Goal: Information Seeking & Learning: Learn about a topic

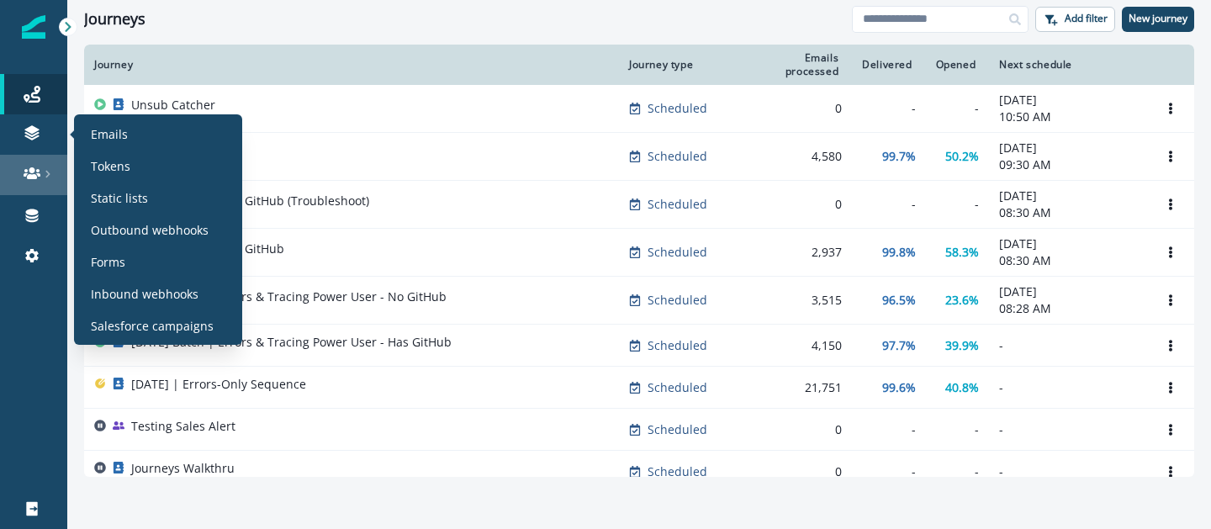
click at [32, 156] on link at bounding box center [33, 175] width 67 height 40
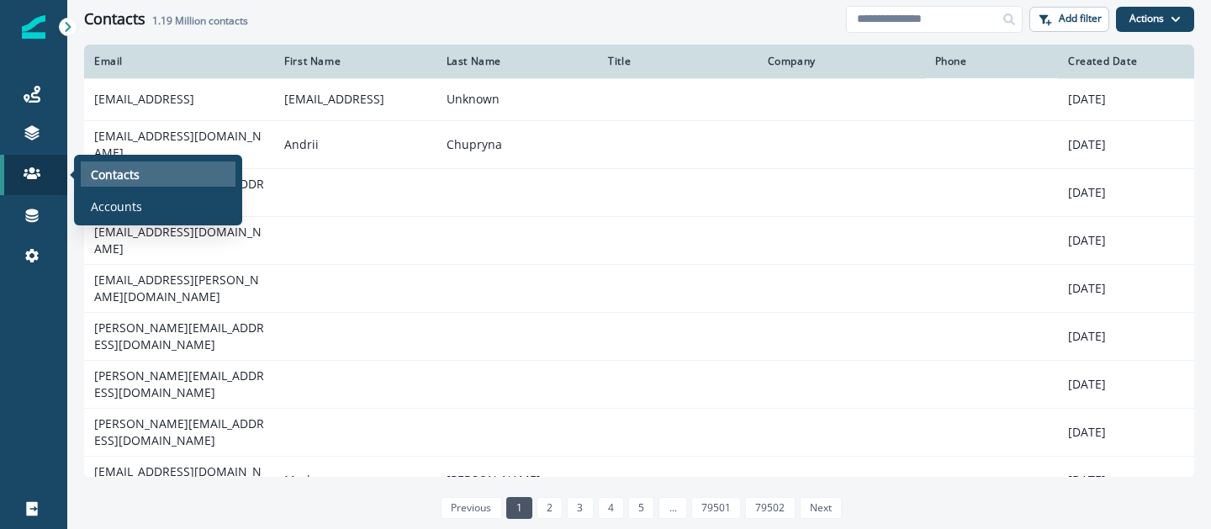
click at [110, 177] on p "Contacts" at bounding box center [115, 175] width 49 height 18
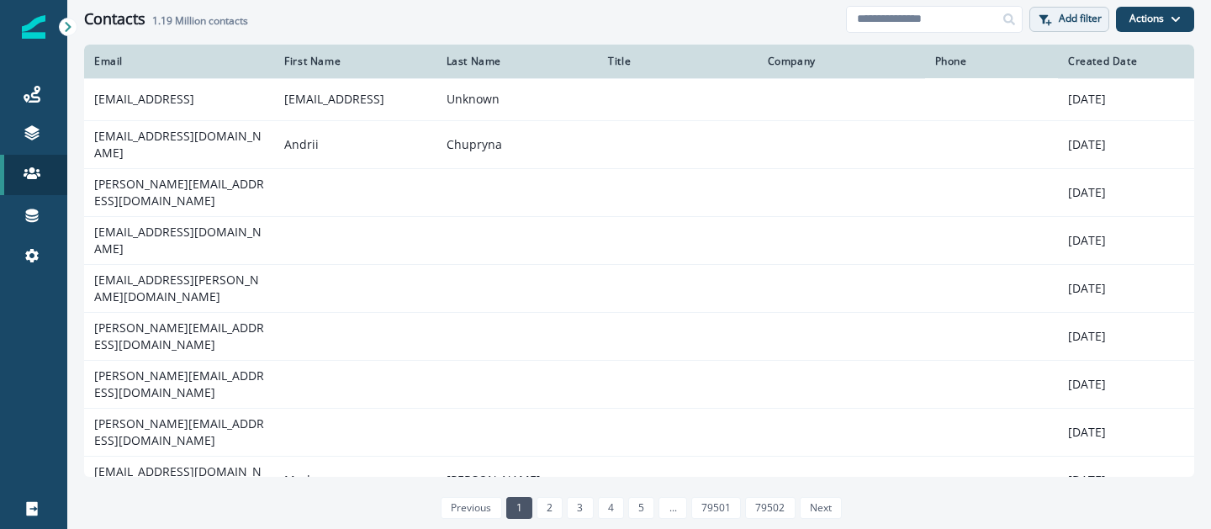
click at [1062, 14] on p "Add filter" at bounding box center [1079, 19] width 43 height 12
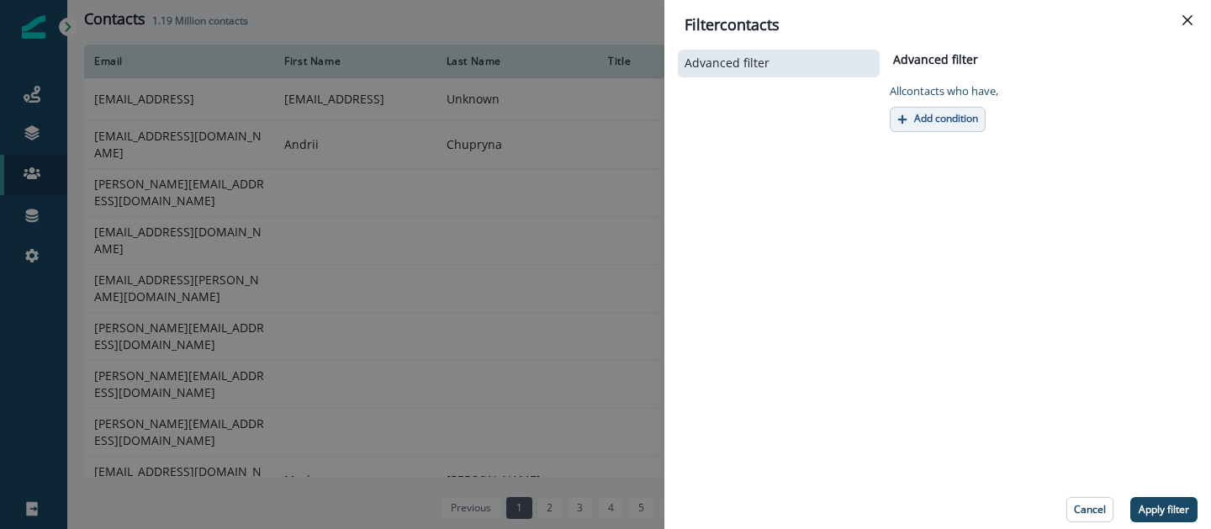
click at [941, 120] on p "Add condition" at bounding box center [946, 119] width 64 height 12
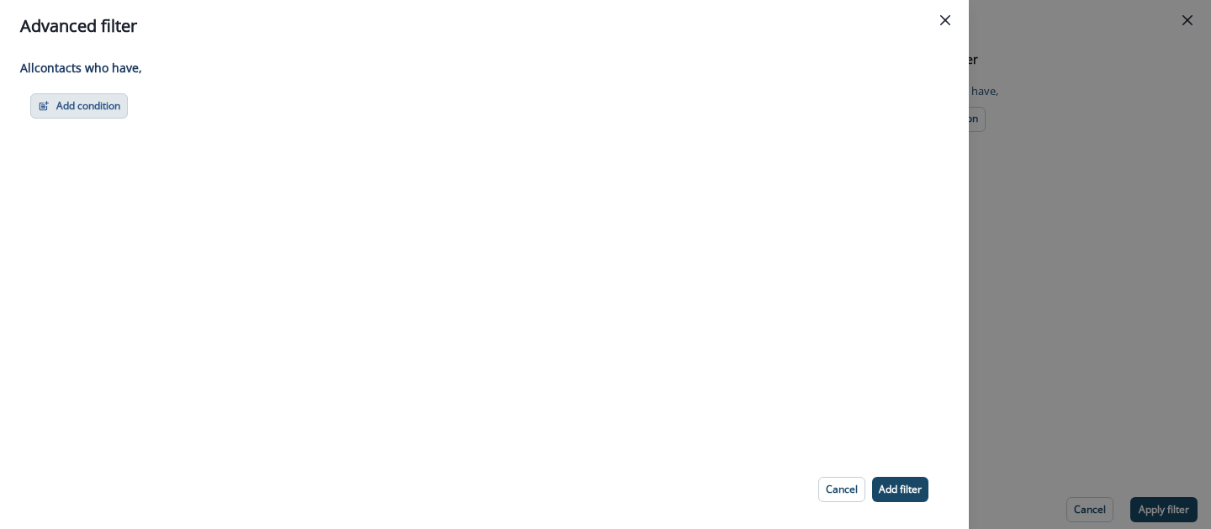
click at [85, 98] on button "Add condition" at bounding box center [79, 105] width 98 height 25
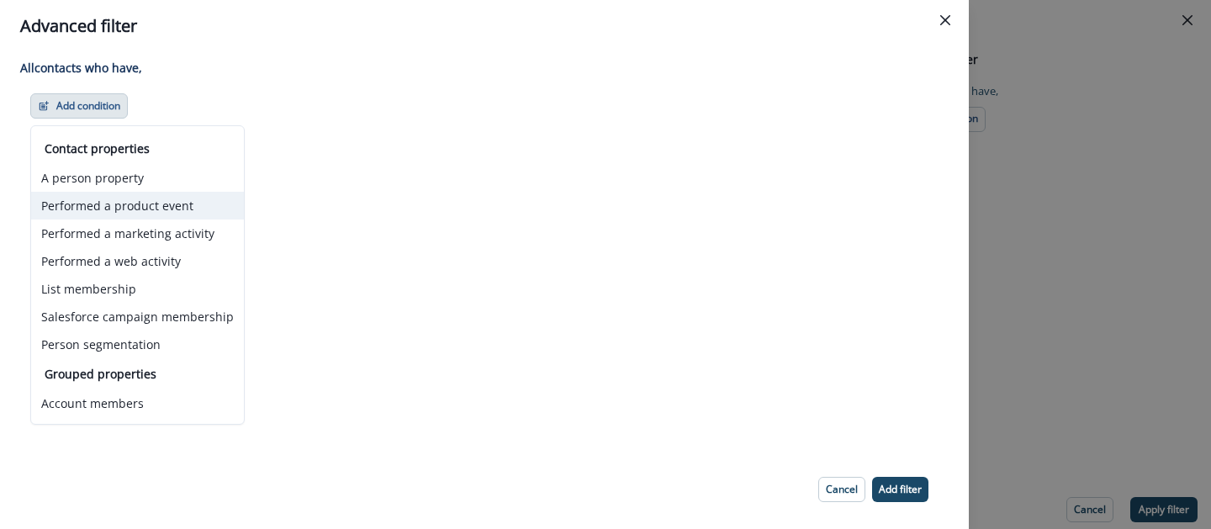
click at [137, 211] on button "Performed a product event" at bounding box center [137, 206] width 213 height 28
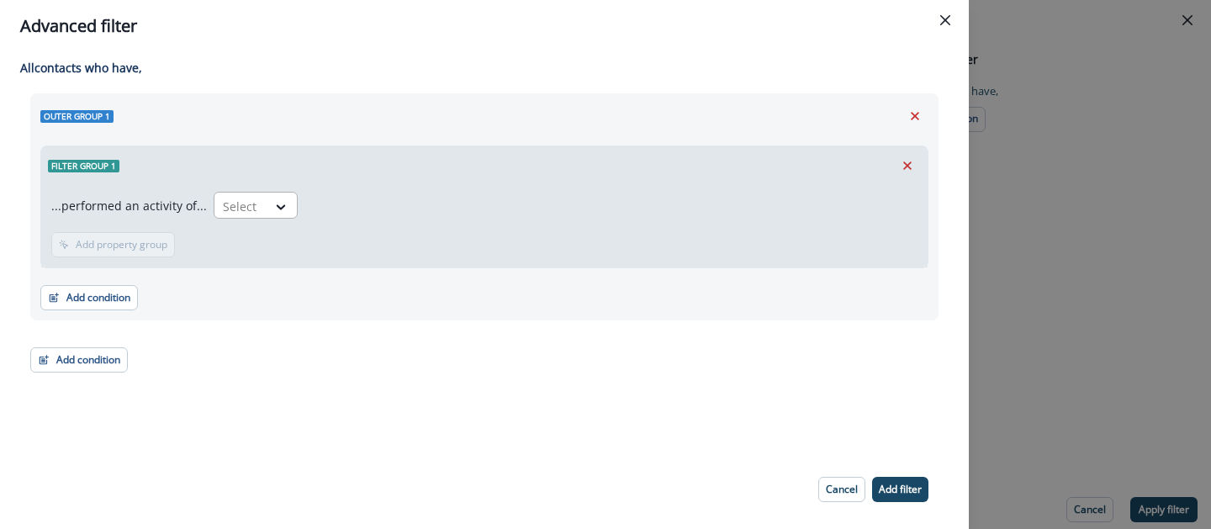
click at [258, 205] on div "Select" at bounding box center [240, 207] width 52 height 28
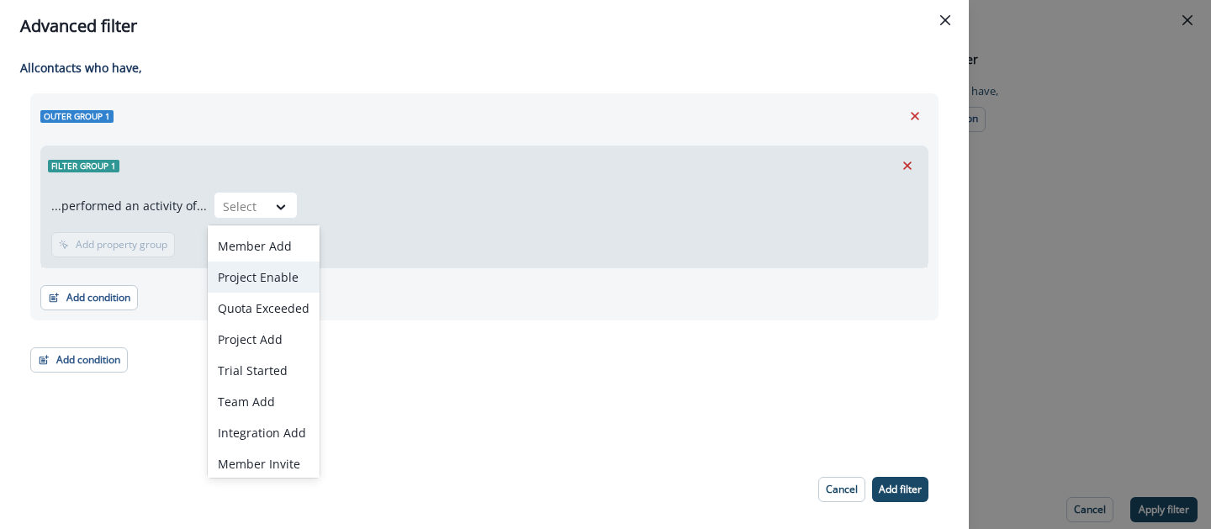
scroll to position [34, 0]
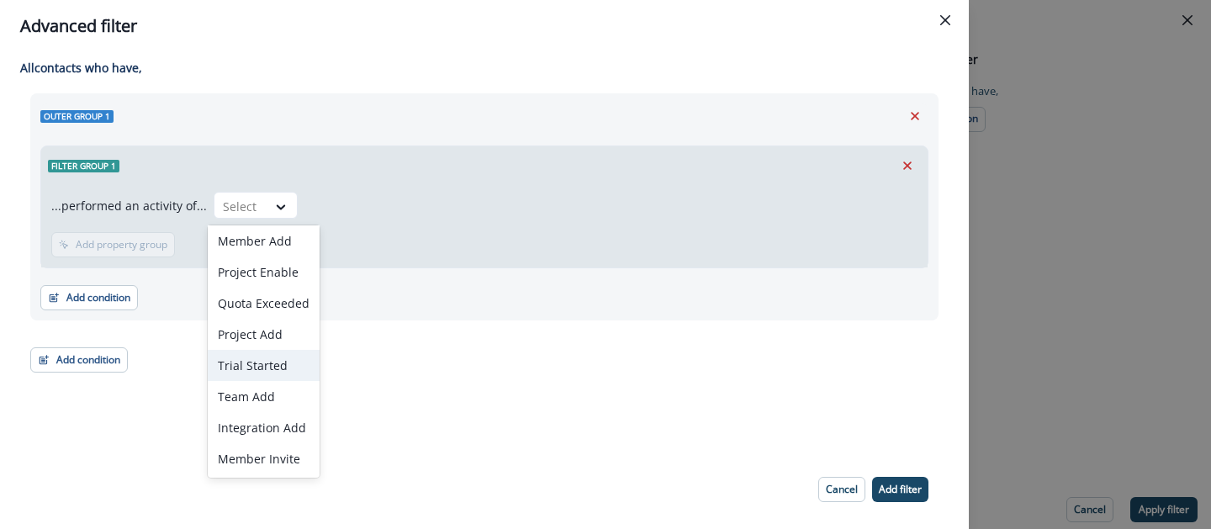
click at [241, 354] on div "Trial Started" at bounding box center [264, 365] width 112 height 31
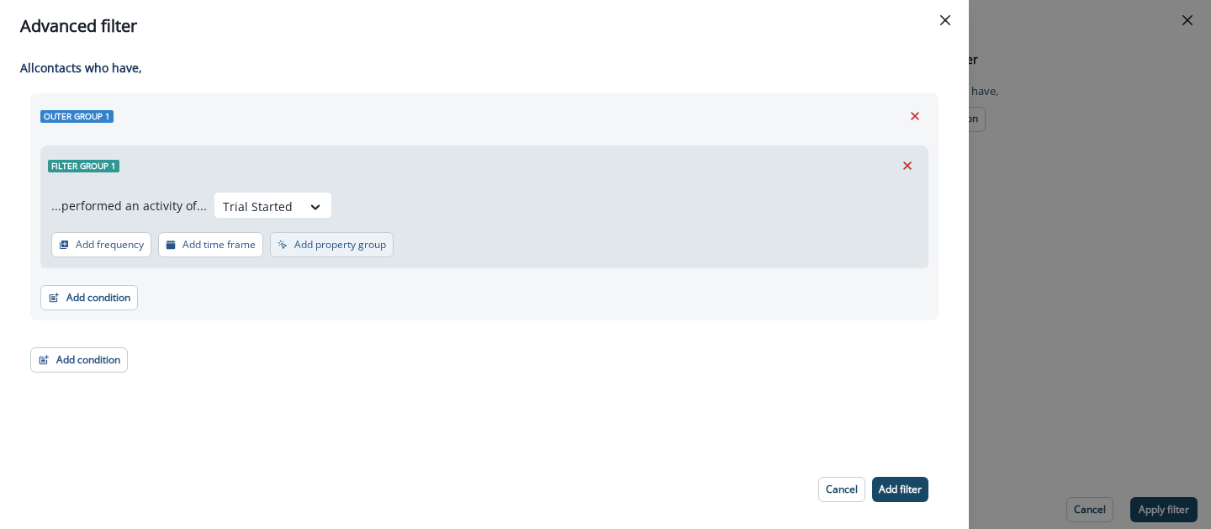
click at [344, 247] on p "Add property group" at bounding box center [340, 245] width 92 height 12
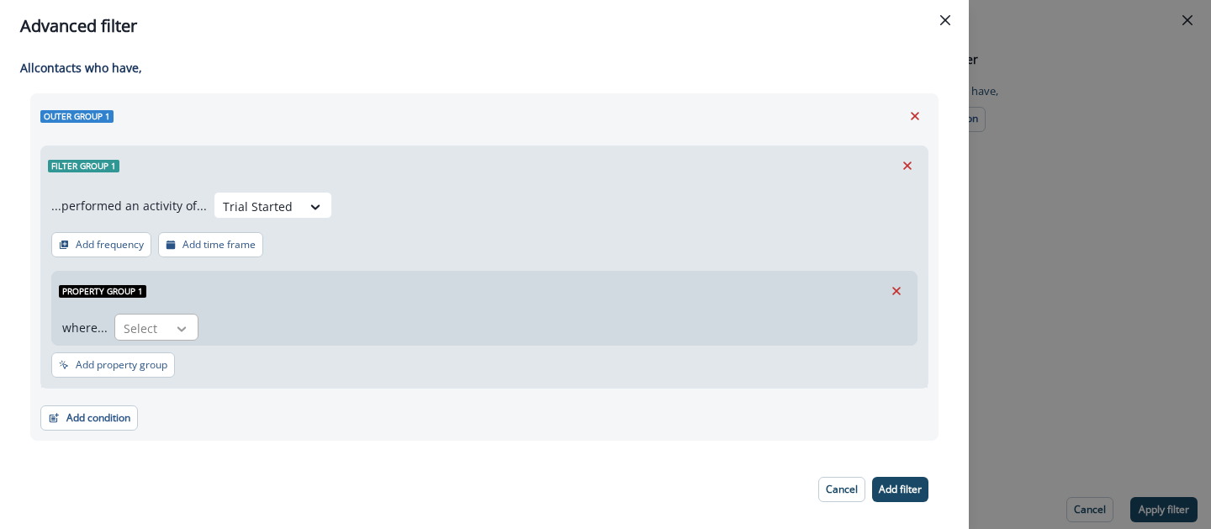
click at [178, 323] on icon at bounding box center [181, 328] width 15 height 17
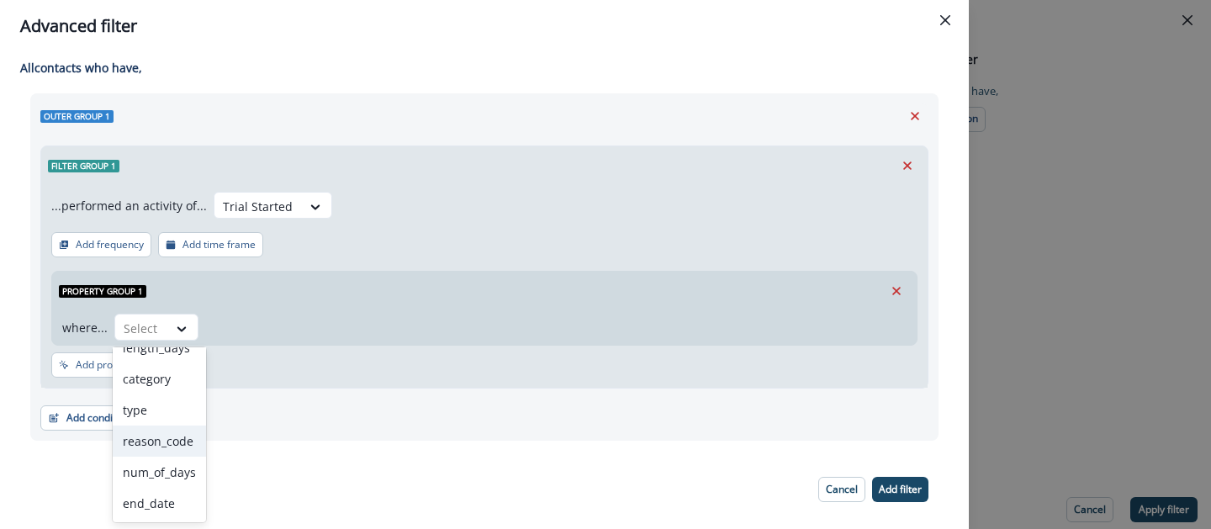
scroll to position [0, 0]
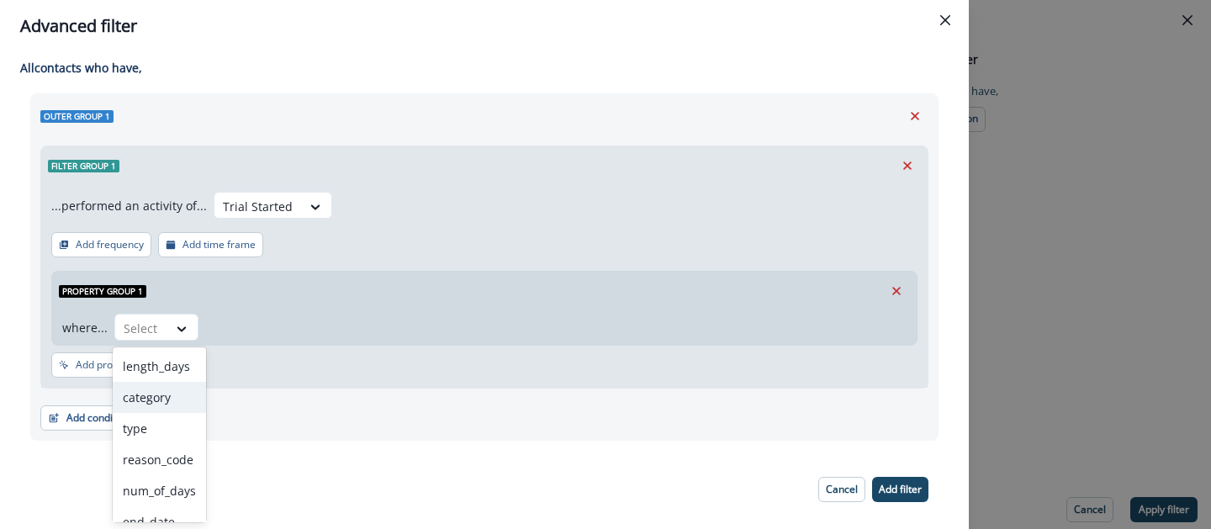
click at [160, 404] on div "category" at bounding box center [159, 397] width 93 height 31
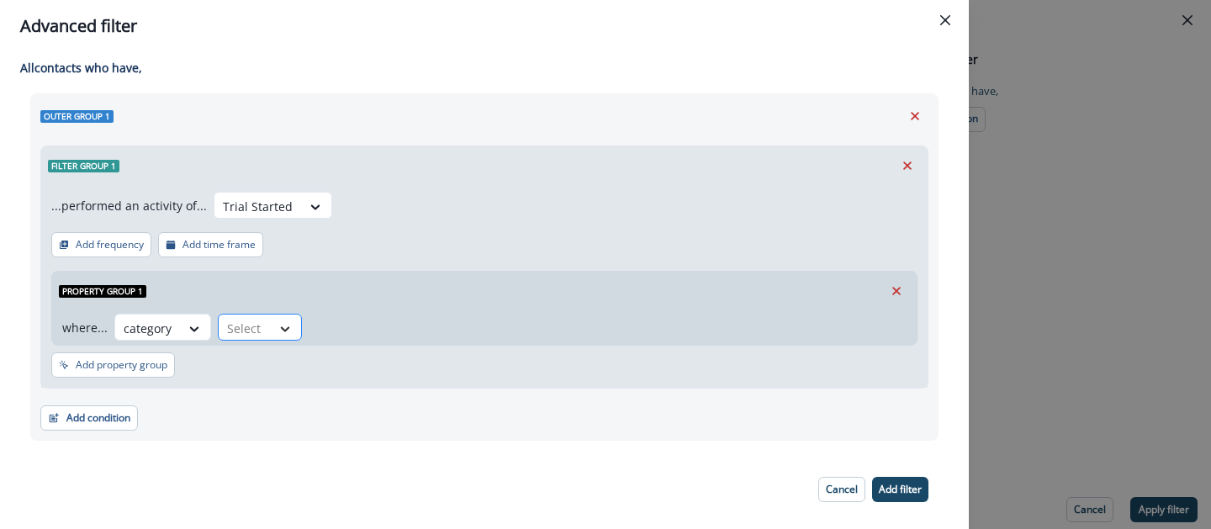
click at [293, 334] on div at bounding box center [285, 328] width 29 height 17
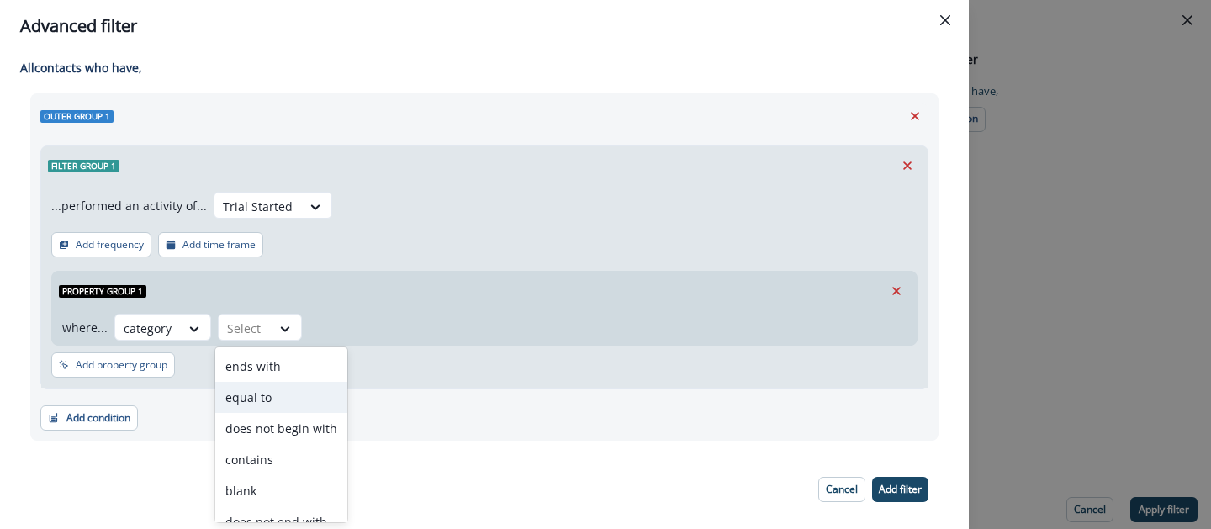
click at [280, 405] on div "equal to" at bounding box center [281, 397] width 132 height 31
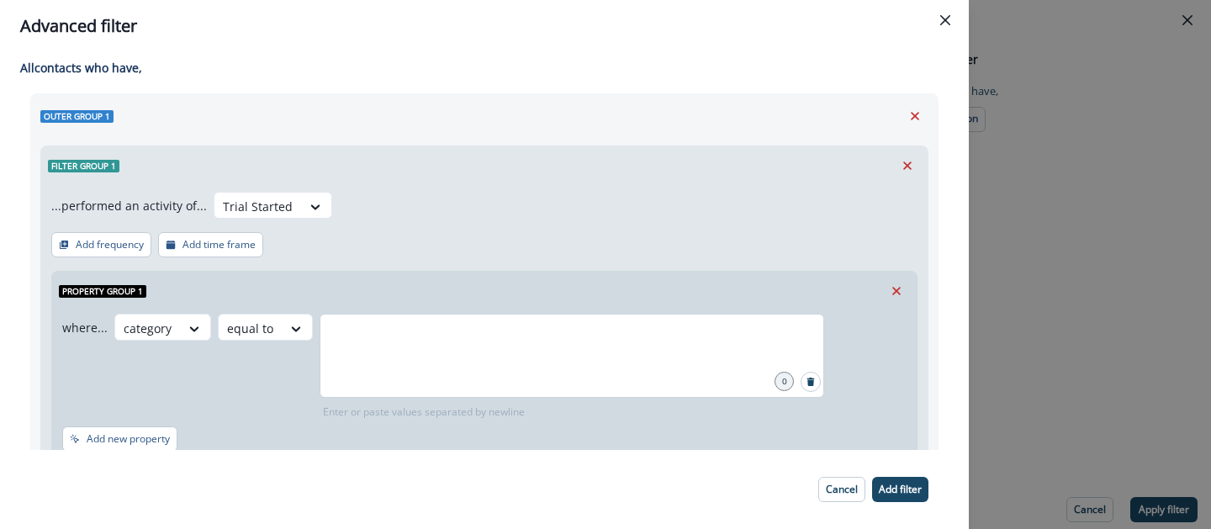
click at [381, 361] on div at bounding box center [571, 356] width 504 height 84
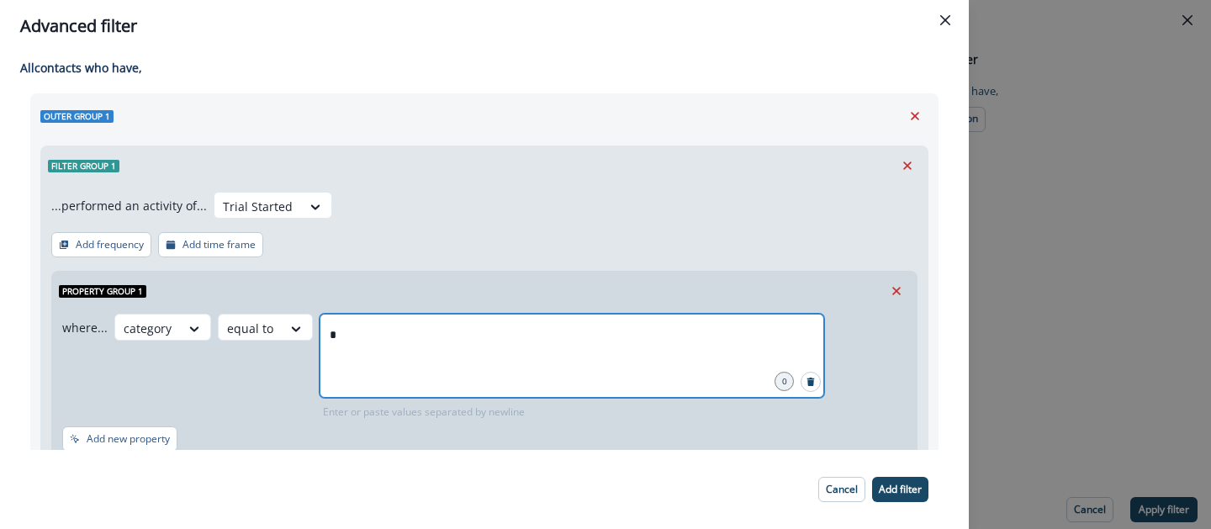
type input "**"
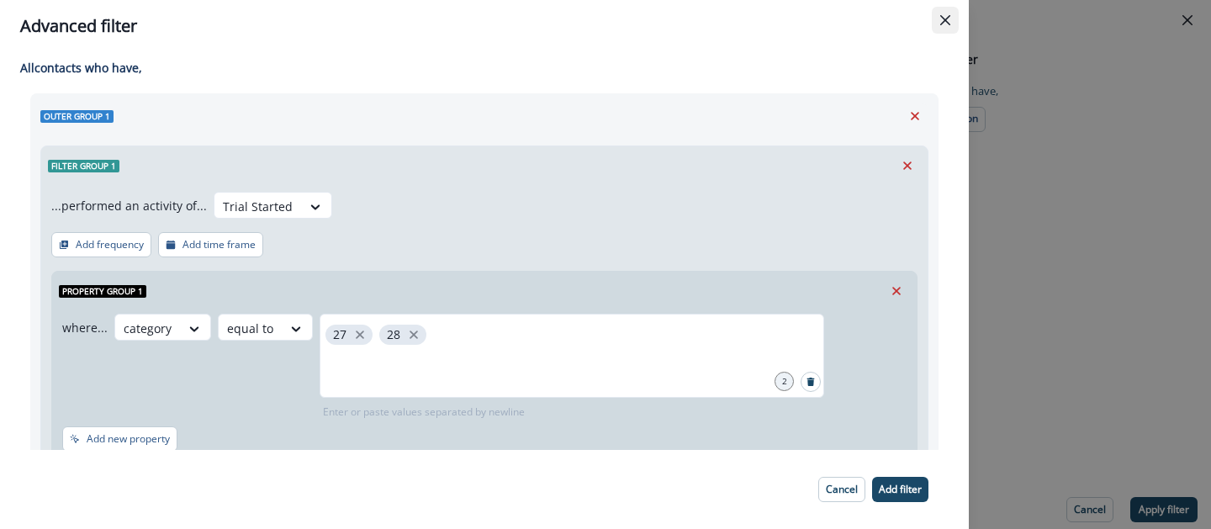
click at [953, 26] on button "Close" at bounding box center [945, 20] width 27 height 27
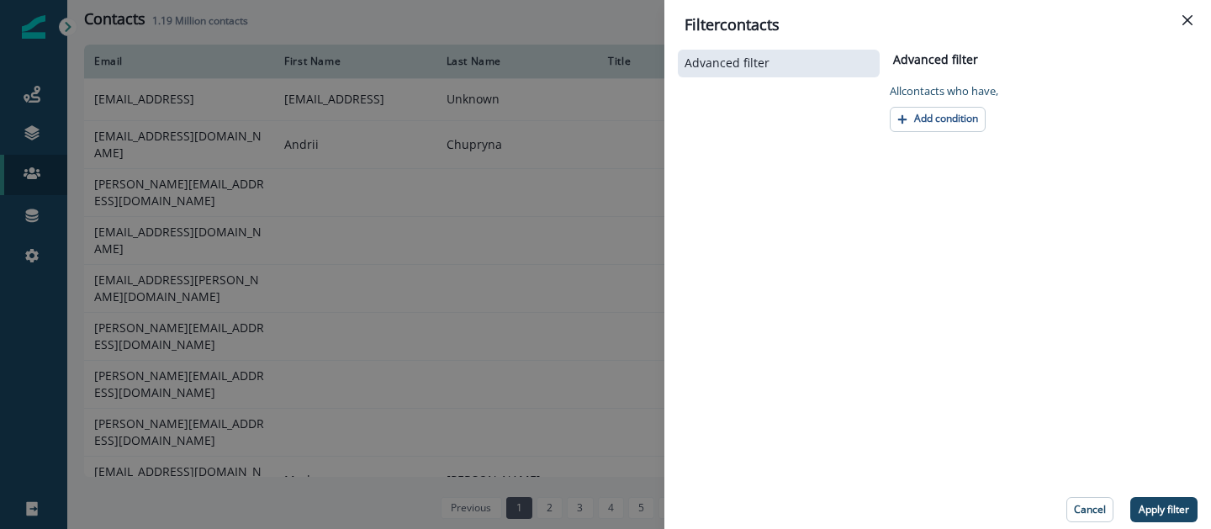
click at [334, 165] on div "Filter contacts Advanced filter Advanced filter Clear All contact s who have, A…" at bounding box center [605, 264] width 1211 height 529
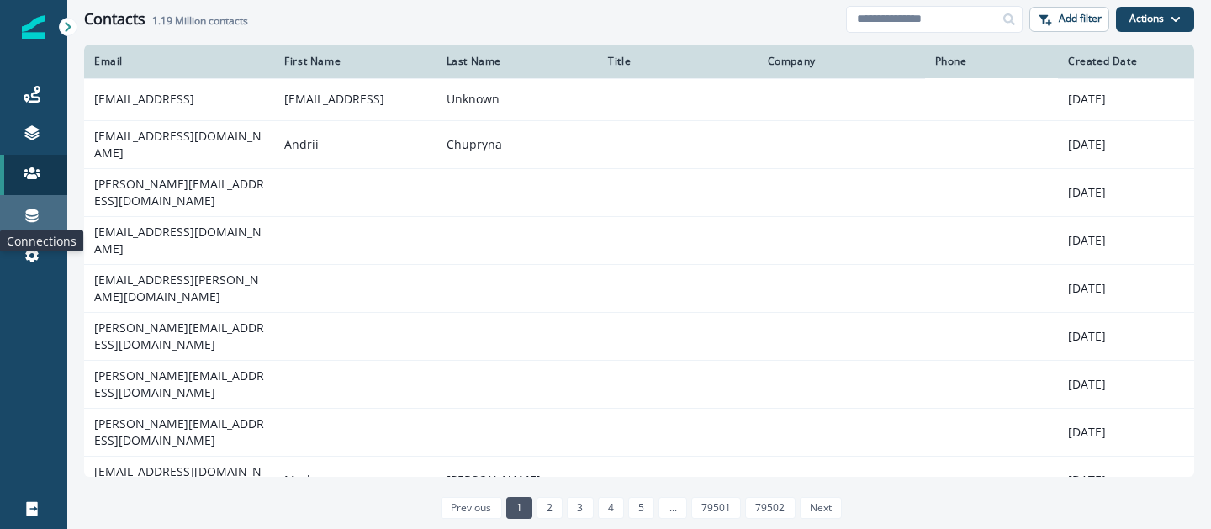
click at [39, 219] on icon at bounding box center [32, 215] width 17 height 17
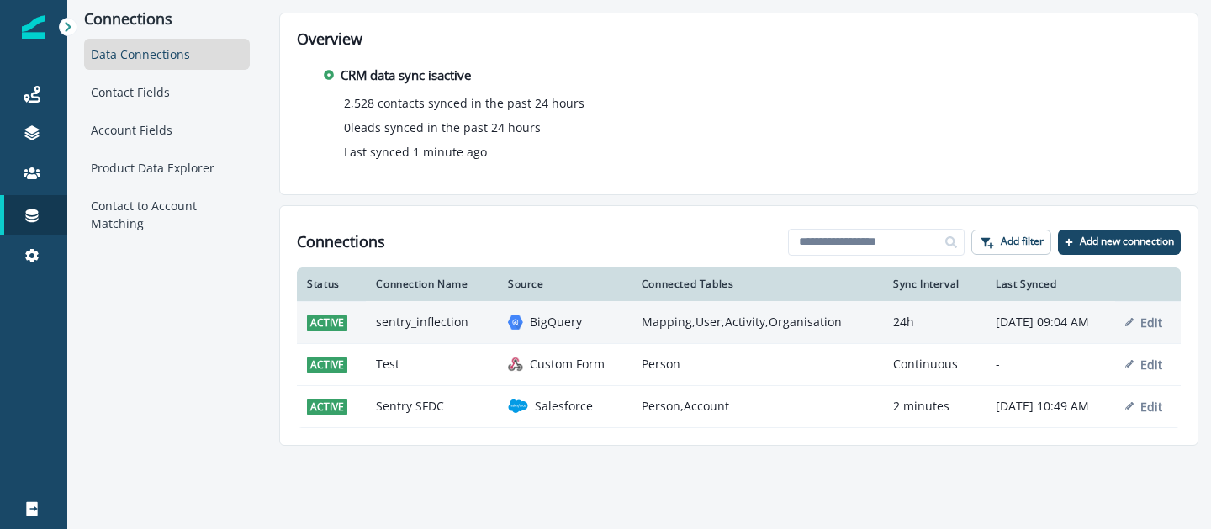
click at [433, 327] on td "sentry_inflection" at bounding box center [432, 322] width 132 height 42
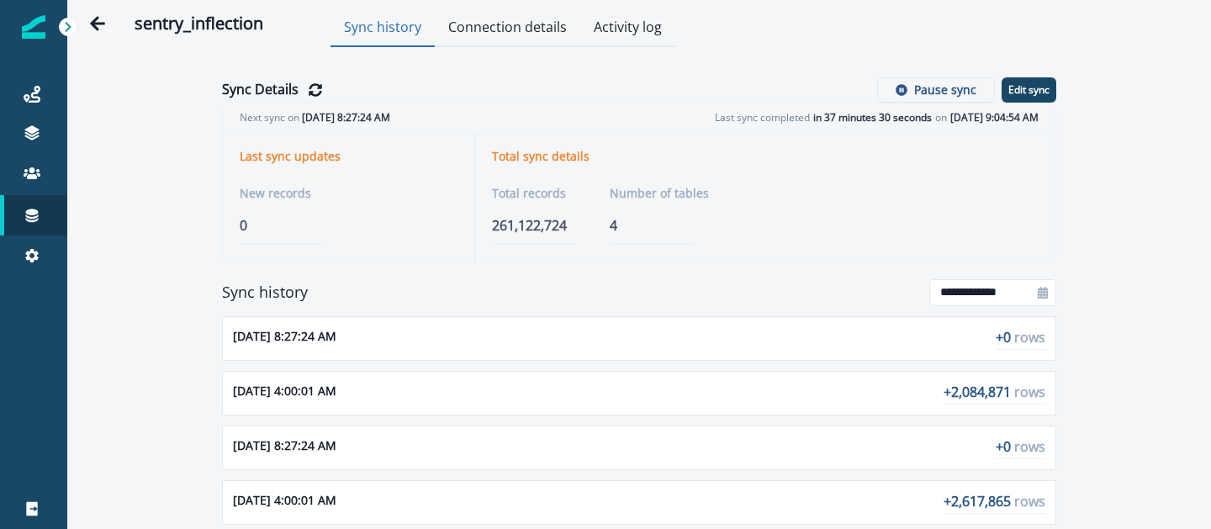
click at [519, 28] on button "Connection details" at bounding box center [507, 28] width 145 height 37
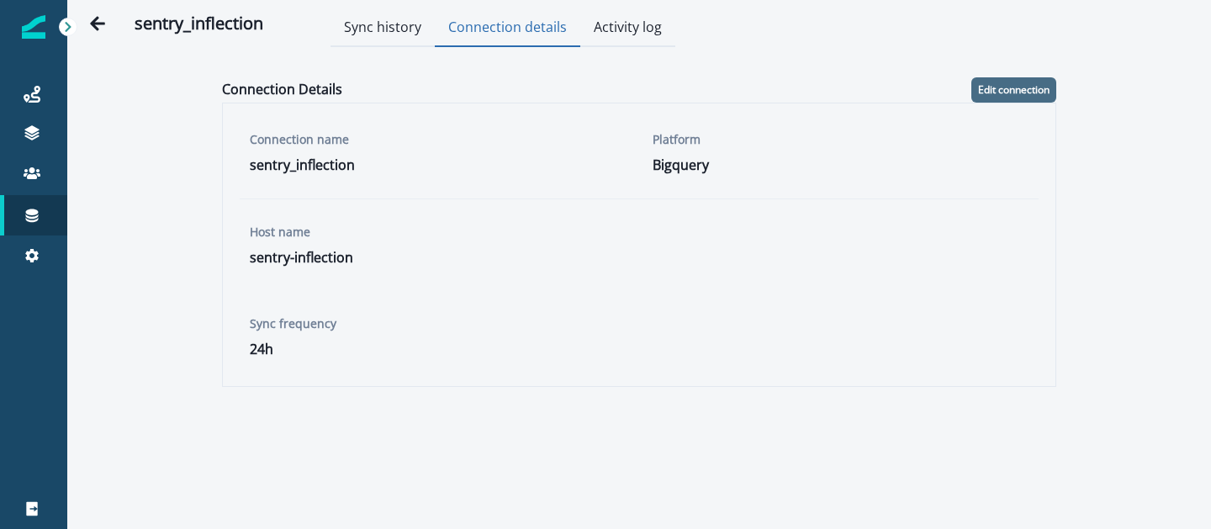
click at [1005, 85] on p "Edit connection" at bounding box center [1013, 90] width 71 height 12
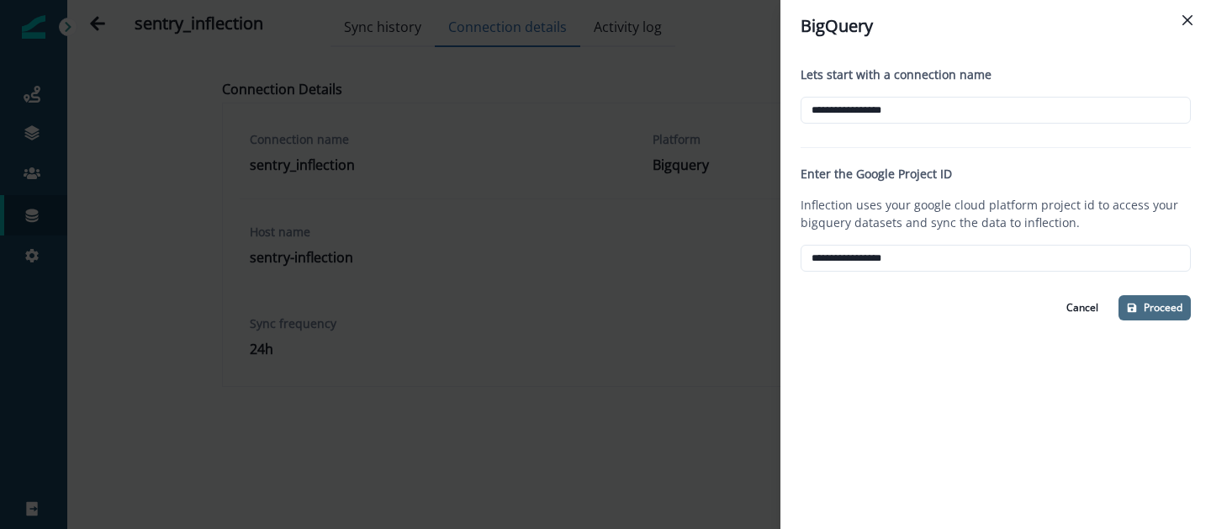
click at [1153, 303] on button "Proceed" at bounding box center [1154, 307] width 72 height 25
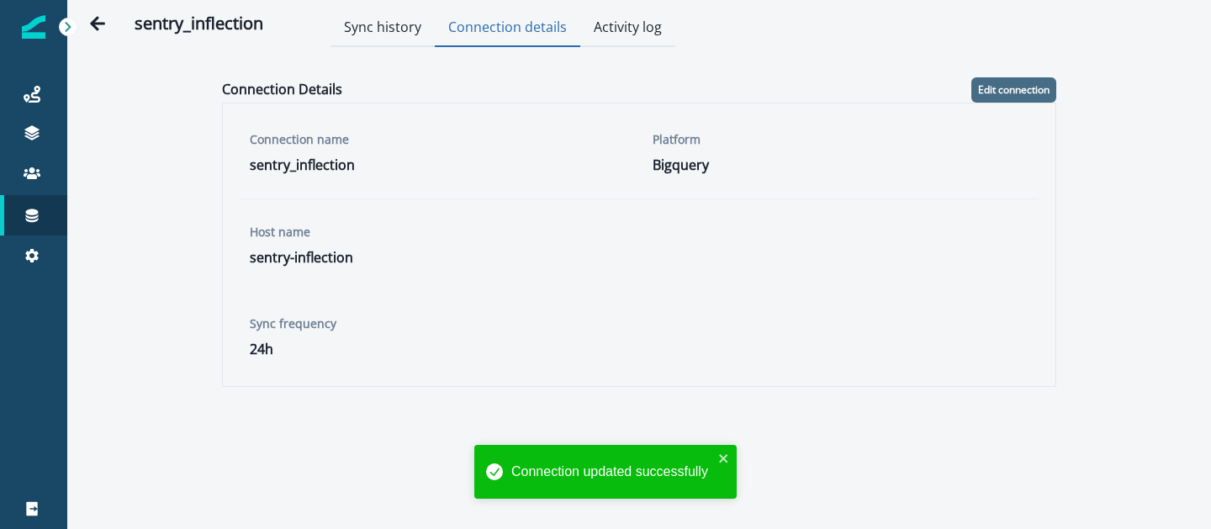
click at [1000, 84] on p "Edit connection" at bounding box center [1013, 90] width 71 height 12
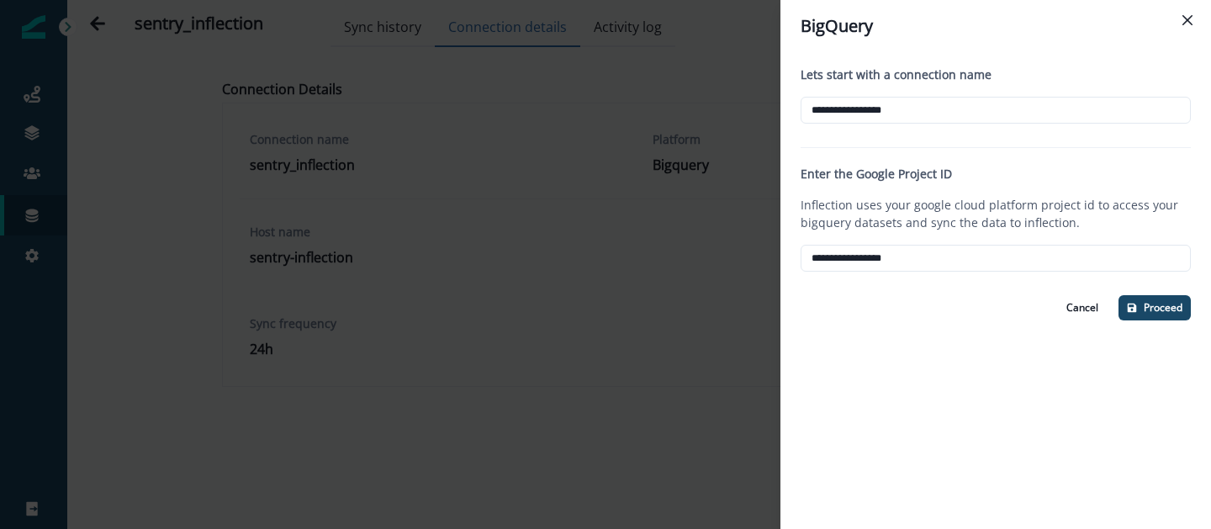
click at [628, 321] on div "**********" at bounding box center [605, 264] width 1211 height 529
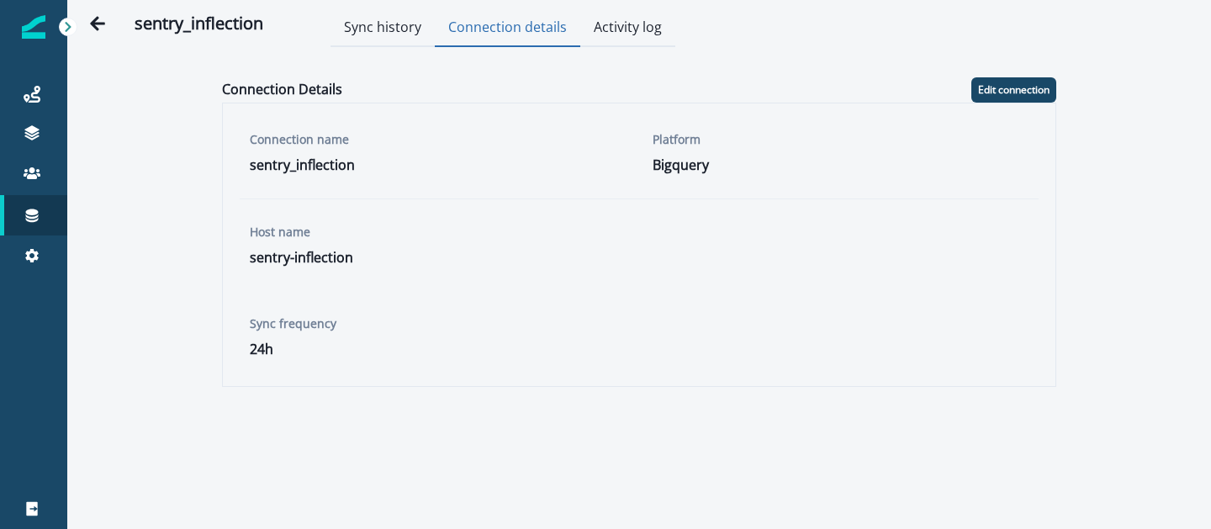
click at [1006, 77] on div "Connection Details Edit connection Connection name sentry_inflection Platform B…" at bounding box center [638, 232] width 861 height 343
click at [995, 85] on p "Edit connection" at bounding box center [1013, 90] width 71 height 12
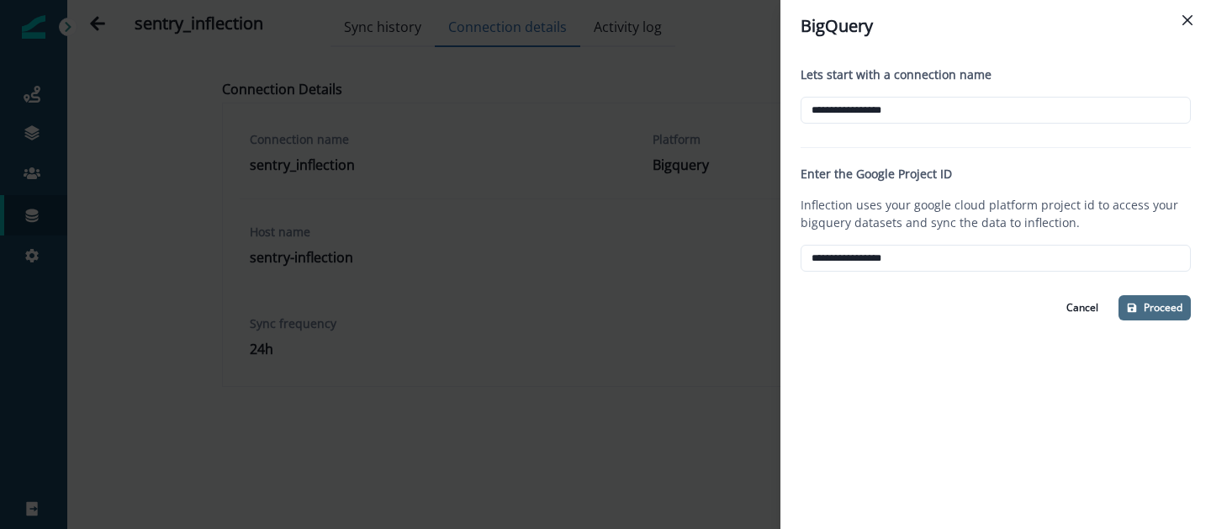
click at [1159, 301] on button "Proceed" at bounding box center [1154, 307] width 72 height 25
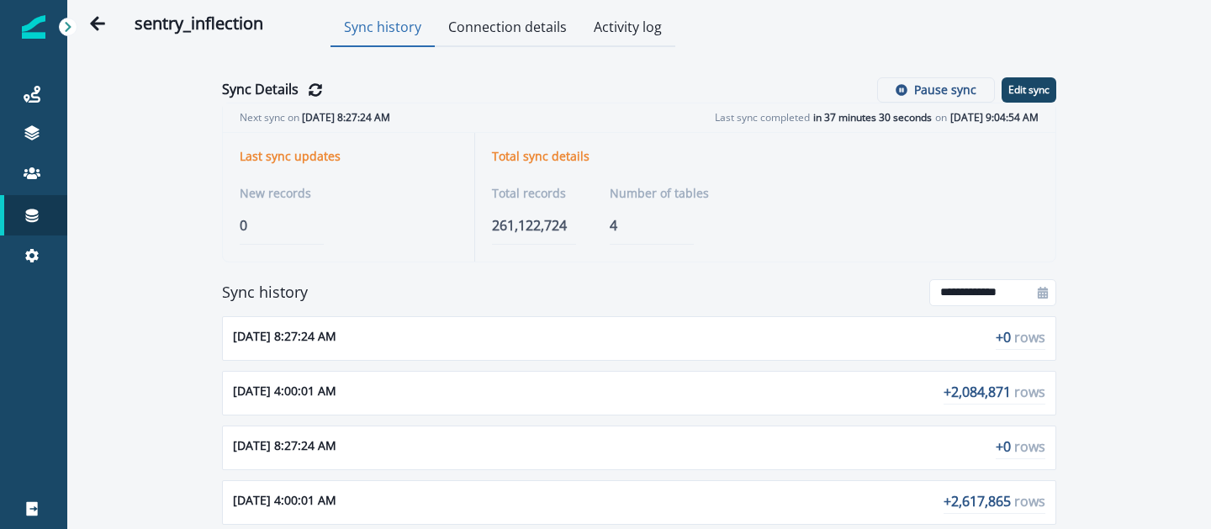
click at [520, 42] on button "Connection details" at bounding box center [507, 28] width 145 height 37
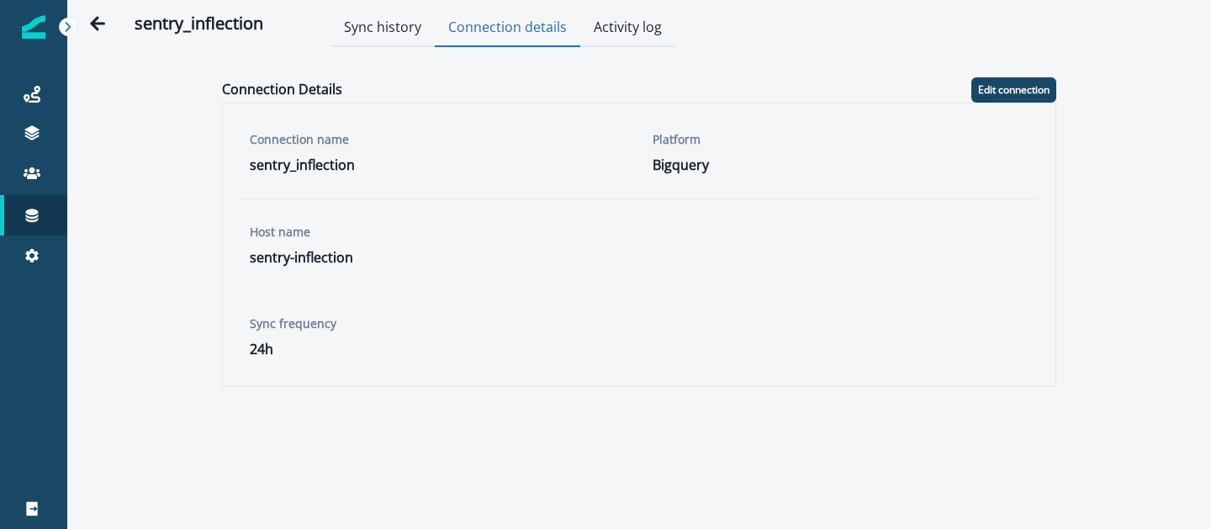
click at [635, 41] on button "Activity log" at bounding box center [627, 28] width 95 height 37
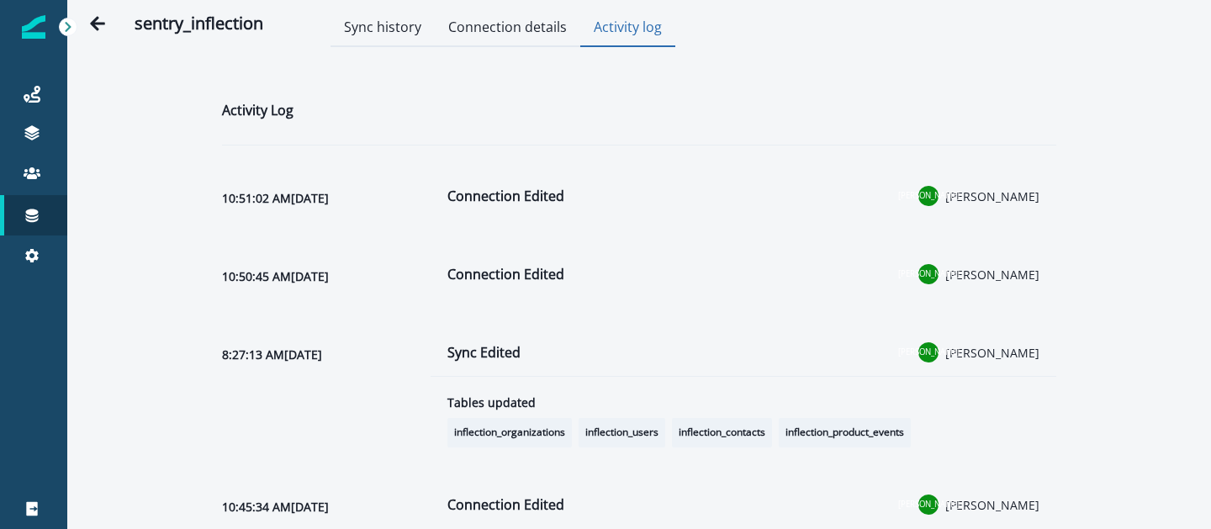
click at [508, 26] on button "Connection details" at bounding box center [507, 28] width 145 height 37
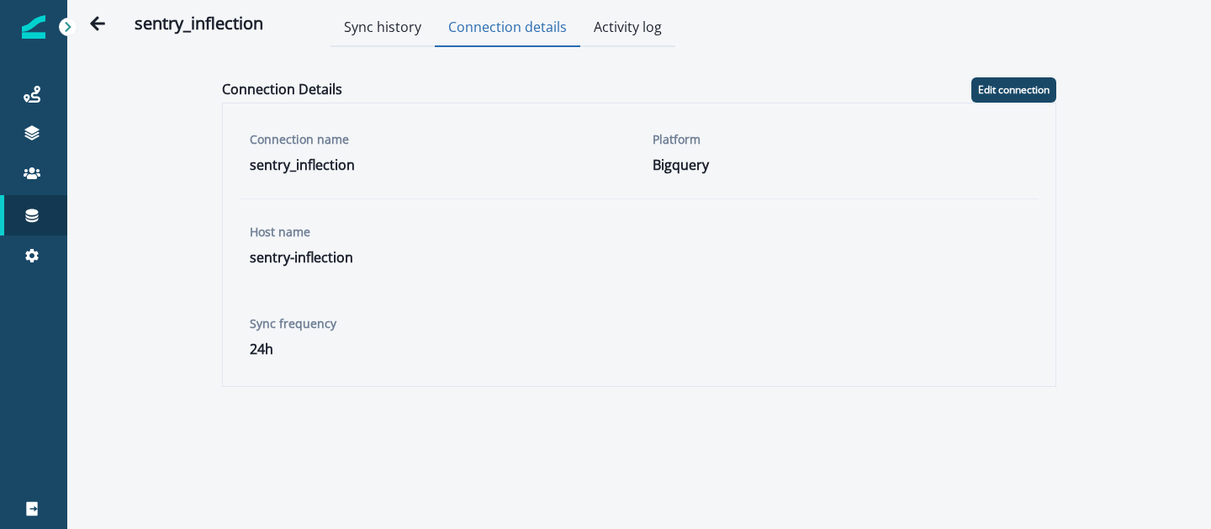
click at [376, 31] on button "Sync history" at bounding box center [382, 28] width 104 height 37
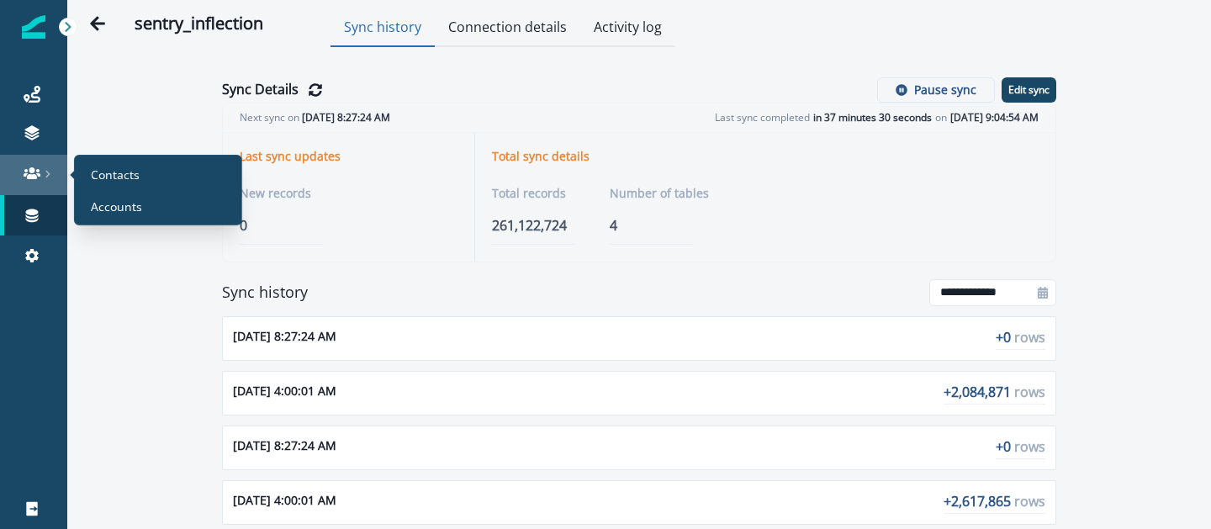
click at [30, 161] on link at bounding box center [33, 175] width 67 height 40
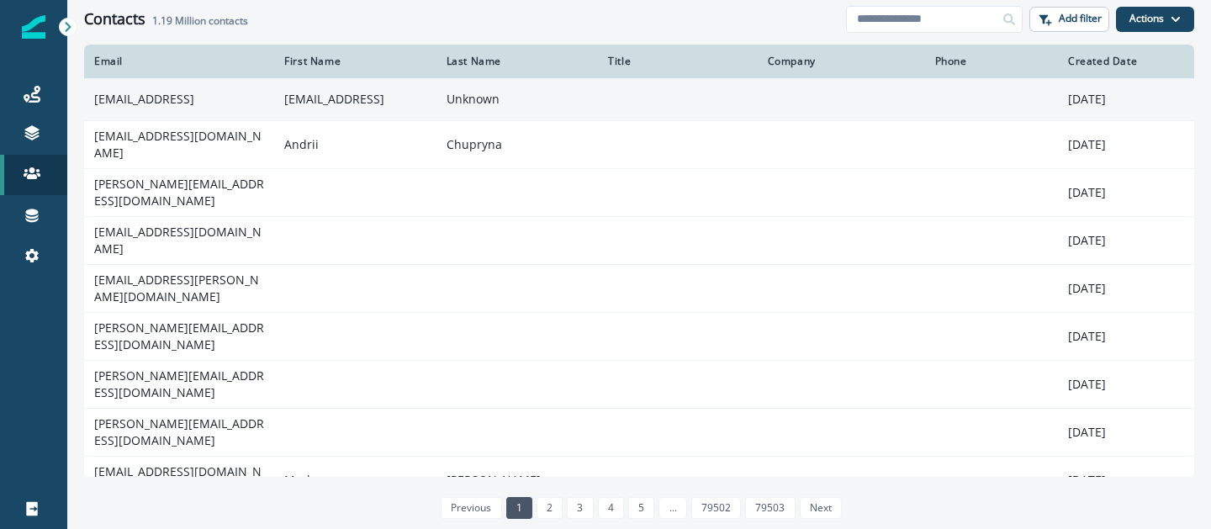
click at [221, 104] on td "[EMAIL_ADDRESS]" at bounding box center [179, 99] width 190 height 42
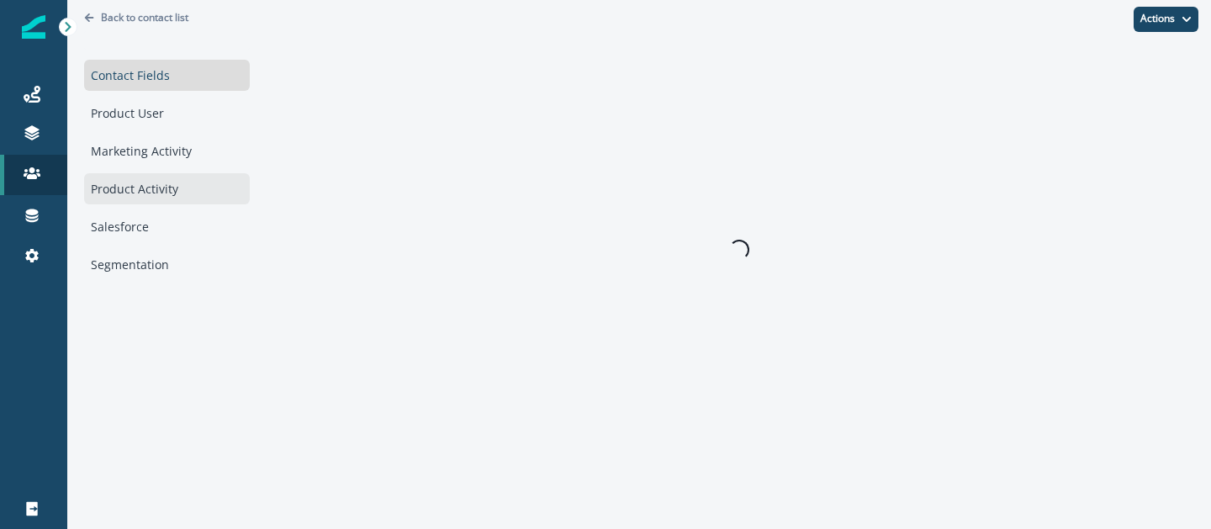
click at [143, 191] on div "Product Activity" at bounding box center [167, 188] width 166 height 31
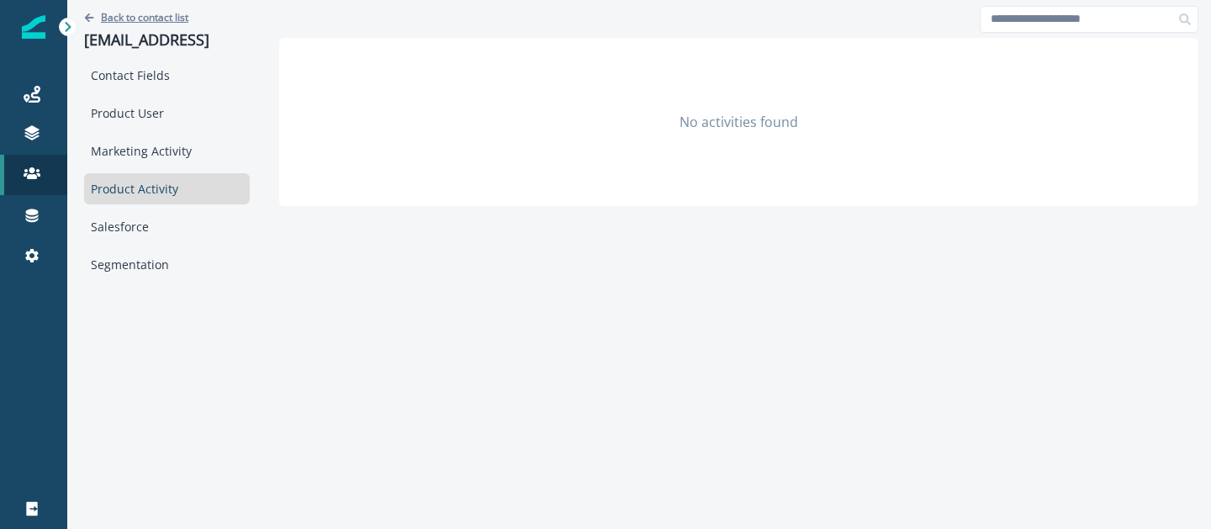
click at [135, 21] on p "Back to contact list" at bounding box center [144, 17] width 87 height 14
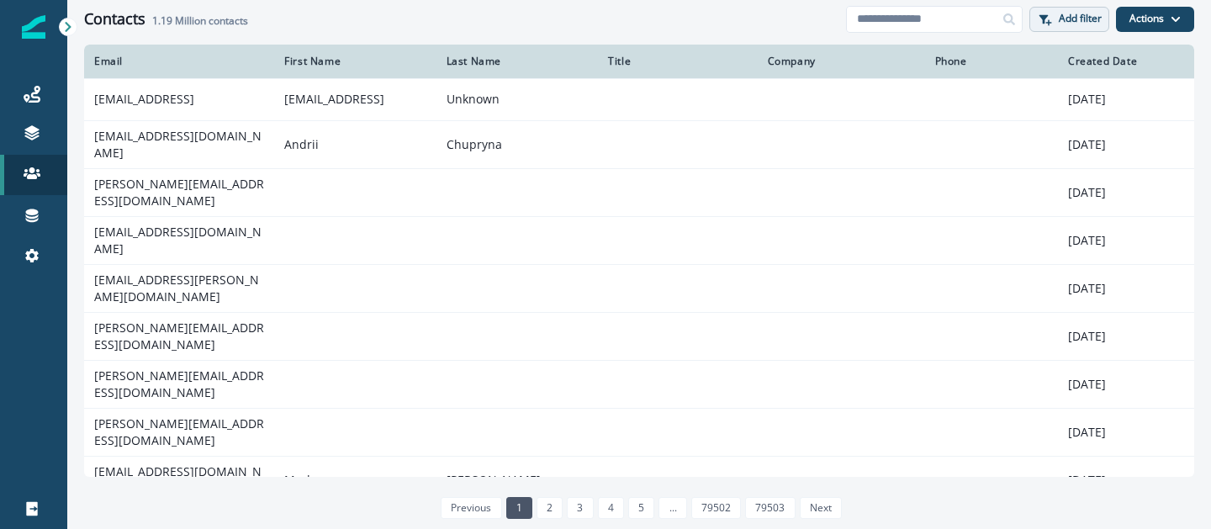
click at [1079, 24] on p "Add filter" at bounding box center [1079, 19] width 43 height 12
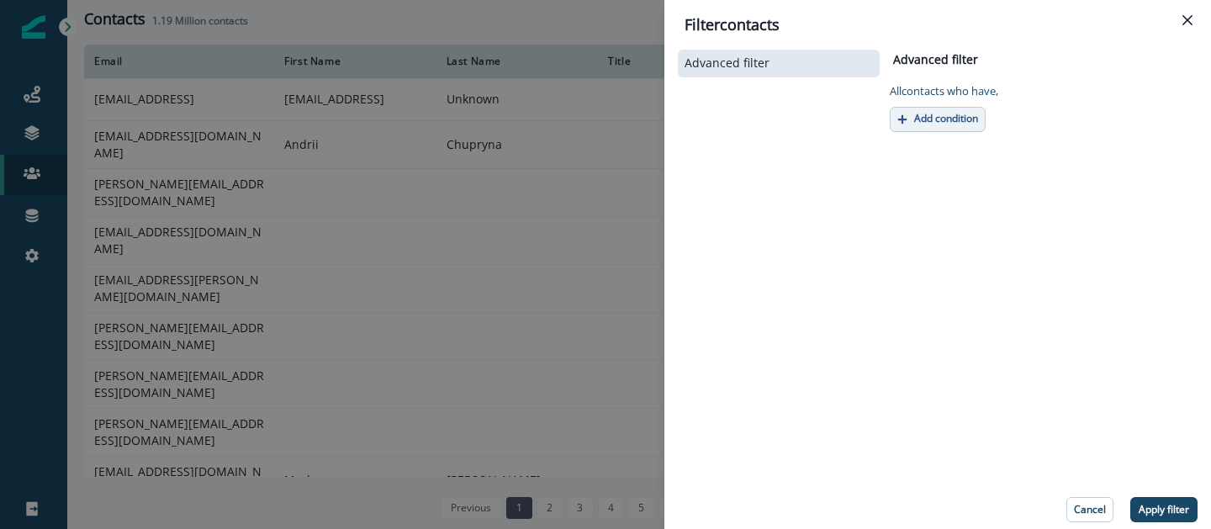
click at [953, 109] on button "Add condition" at bounding box center [937, 119] width 96 height 25
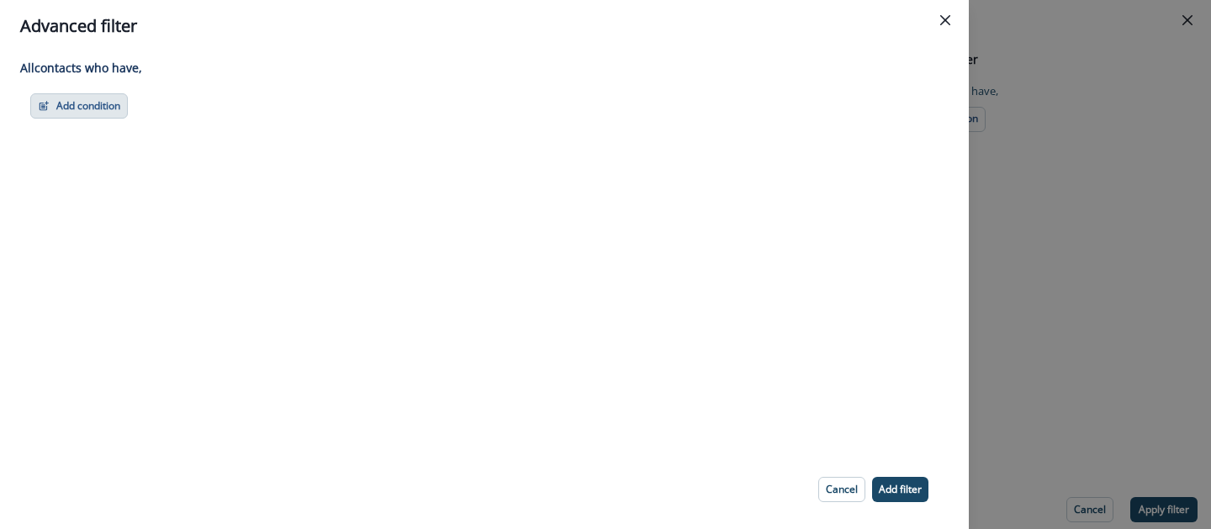
click at [117, 104] on button "Add condition" at bounding box center [79, 105] width 98 height 25
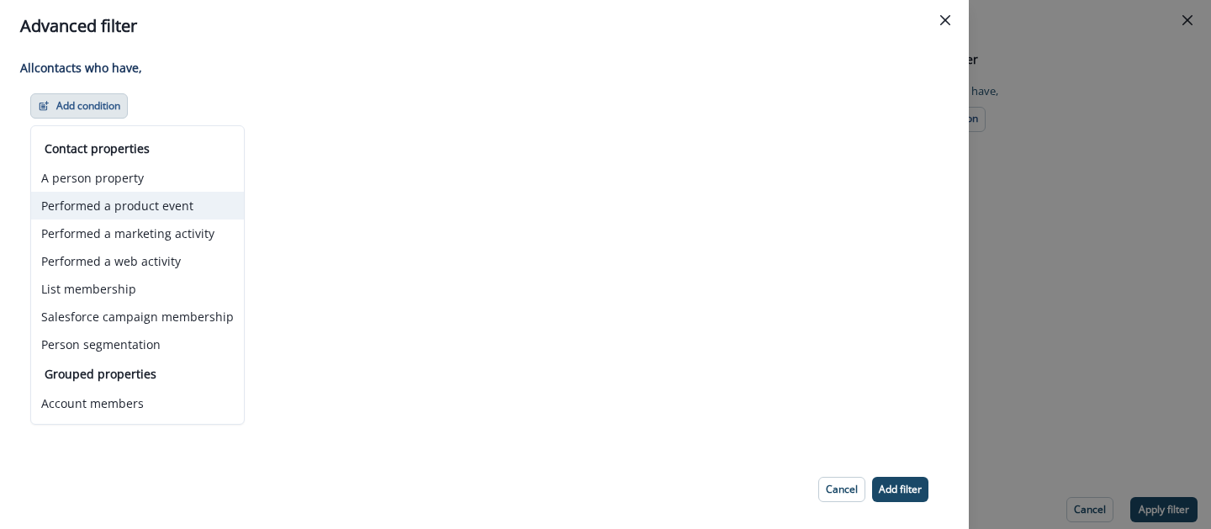
click at [129, 212] on button "Performed a product event" at bounding box center [137, 206] width 213 height 28
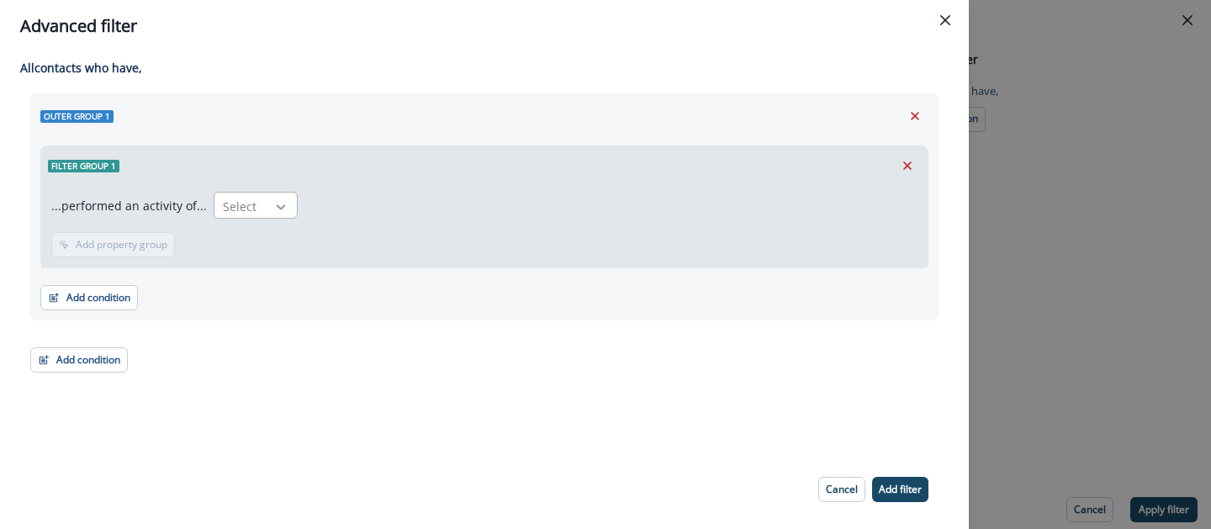
click at [267, 207] on div at bounding box center [281, 206] width 29 height 17
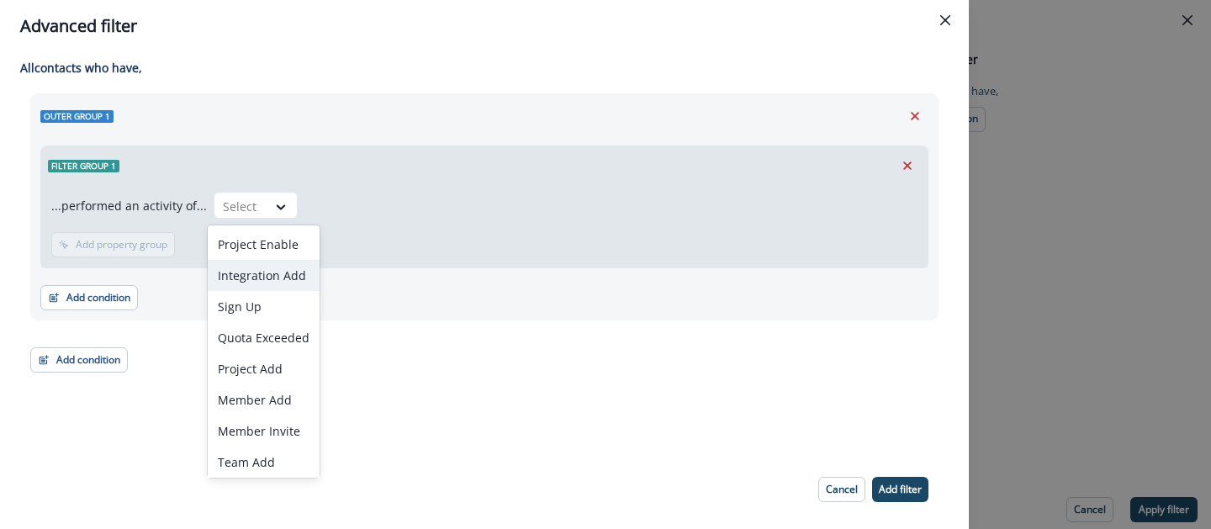
click at [259, 277] on div "Integration Add" at bounding box center [264, 275] width 112 height 31
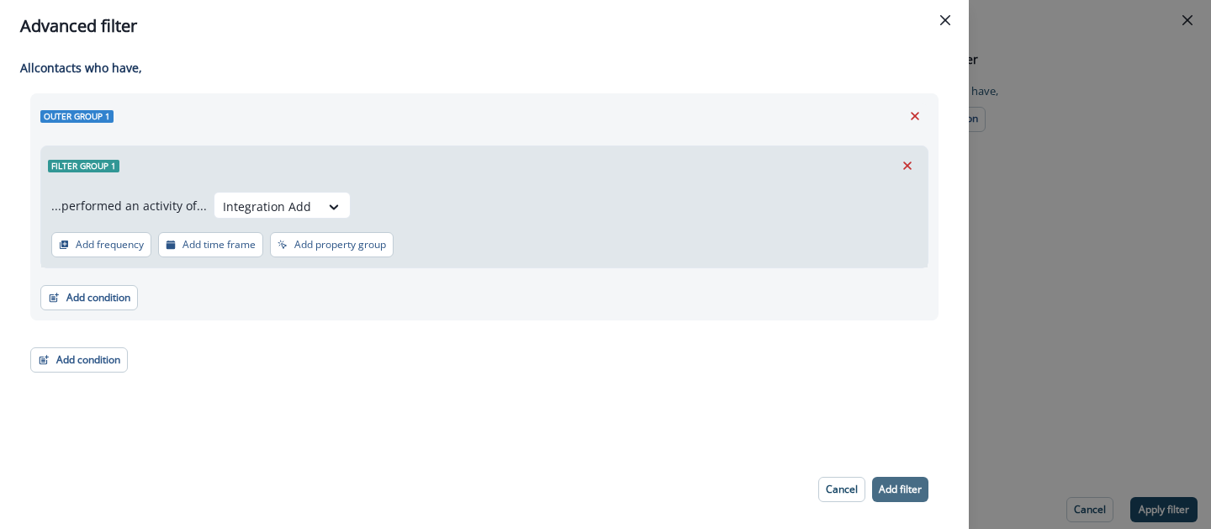
click at [889, 499] on button "Add filter" at bounding box center [900, 489] width 56 height 25
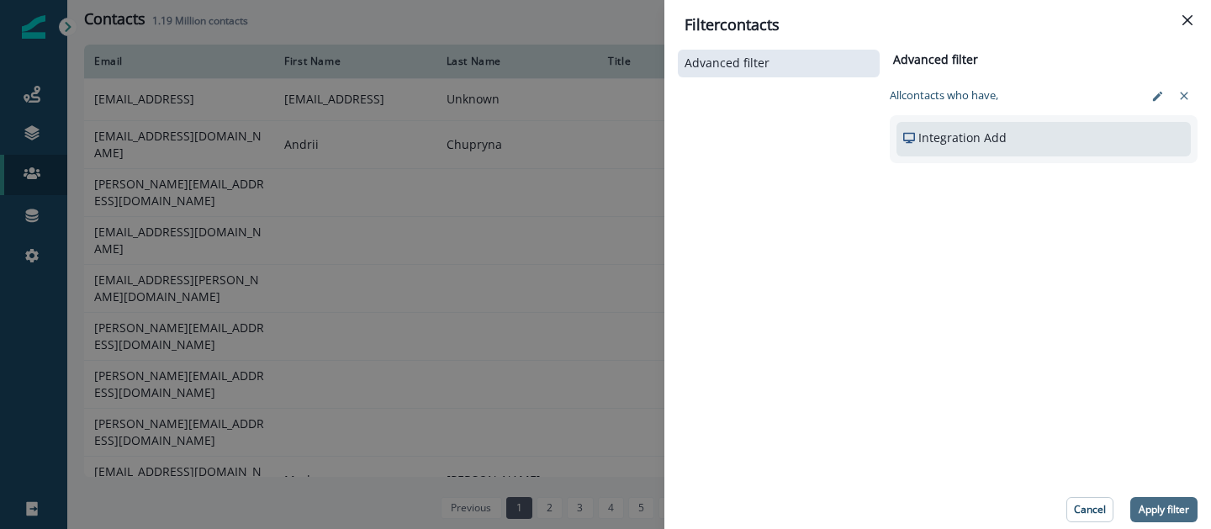
click at [1187, 516] on button "Apply filter" at bounding box center [1163, 509] width 67 height 25
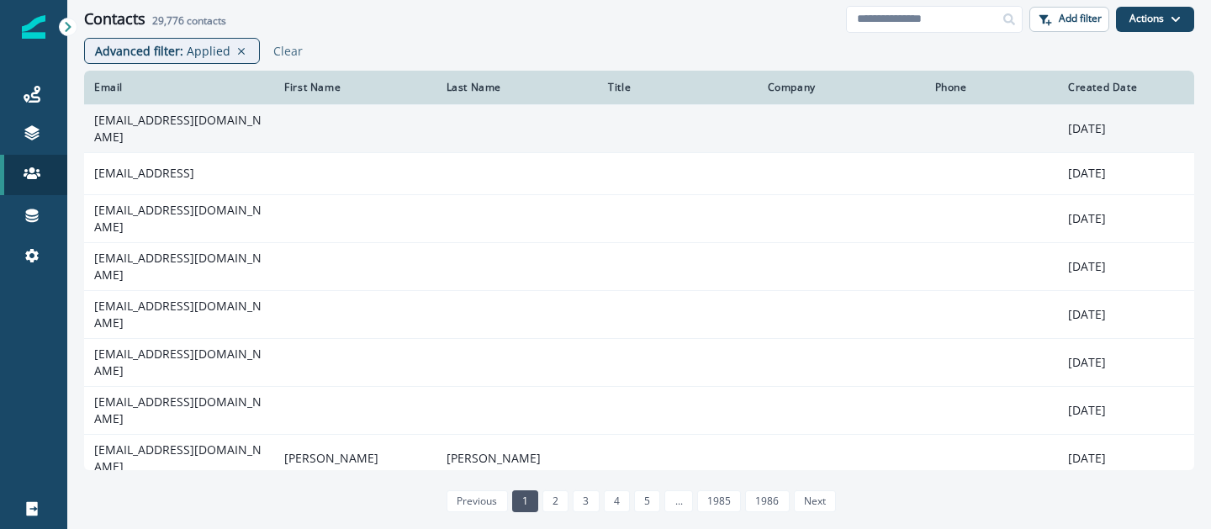
click at [236, 133] on td "[EMAIL_ADDRESS][DOMAIN_NAME]" at bounding box center [179, 128] width 190 height 48
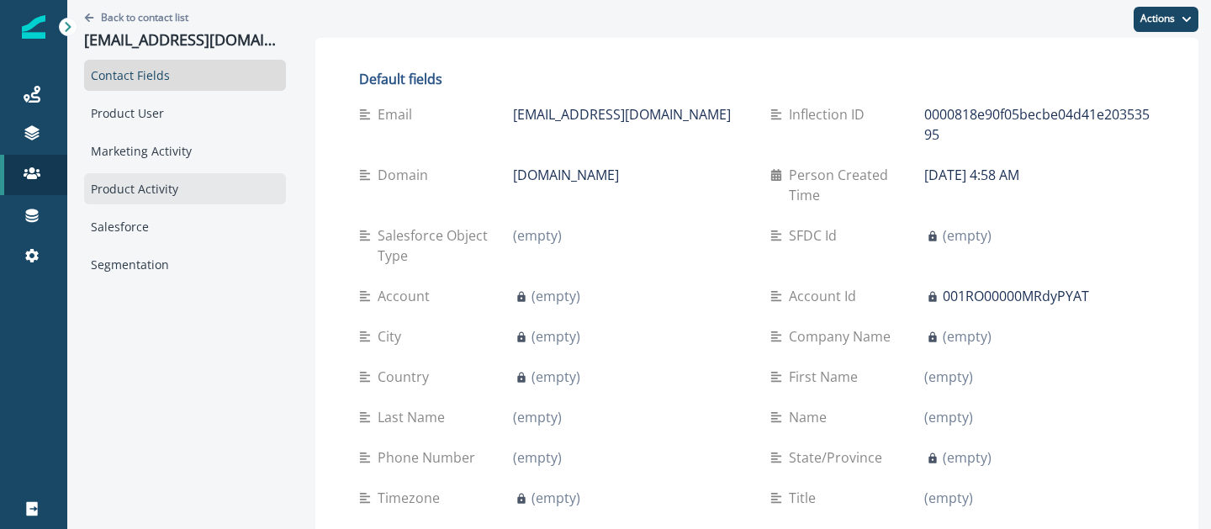
click at [166, 194] on div "Product Activity" at bounding box center [185, 188] width 202 height 31
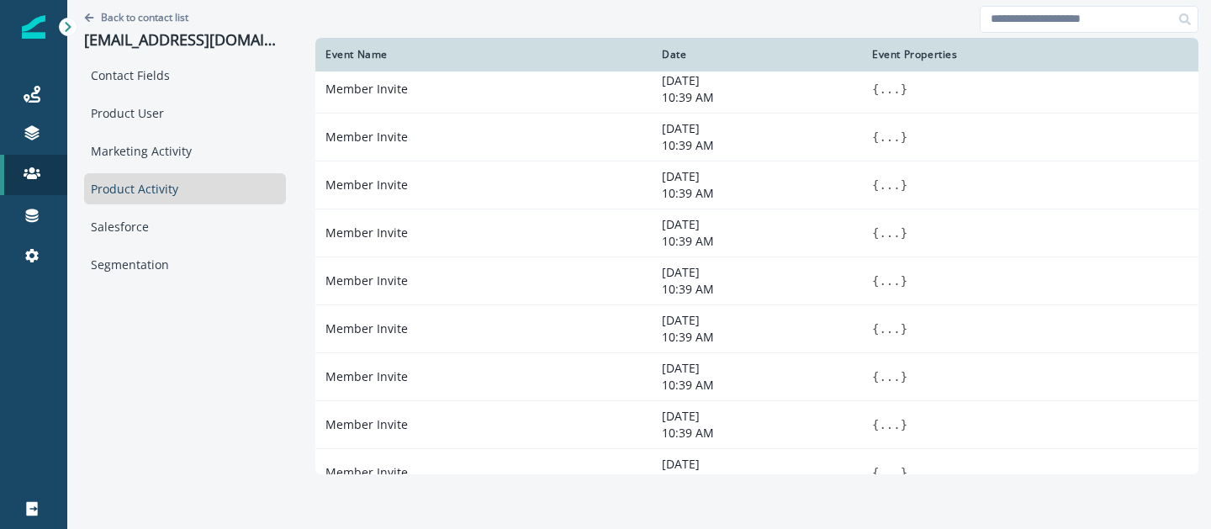
scroll to position [460, 0]
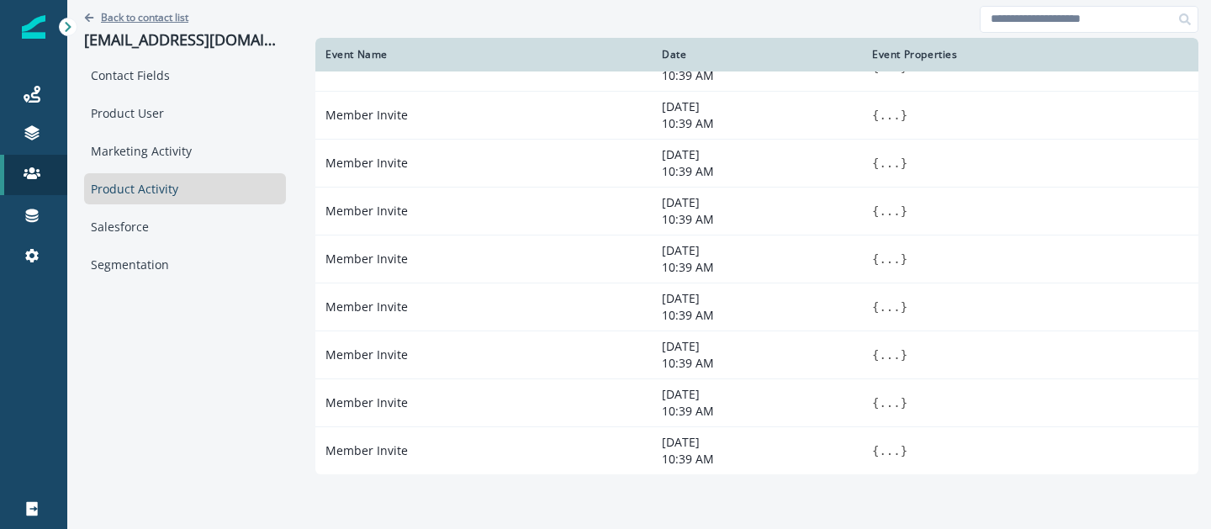
click at [140, 15] on p "Back to contact list" at bounding box center [144, 17] width 87 height 14
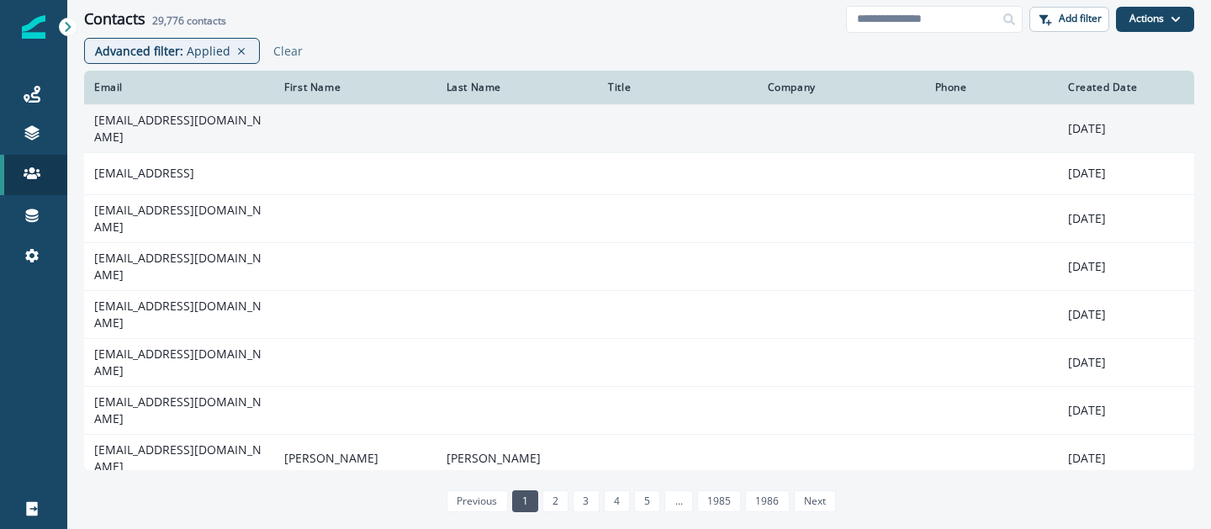
click at [242, 135] on td "[EMAIL_ADDRESS][DOMAIN_NAME]" at bounding box center [179, 128] width 190 height 48
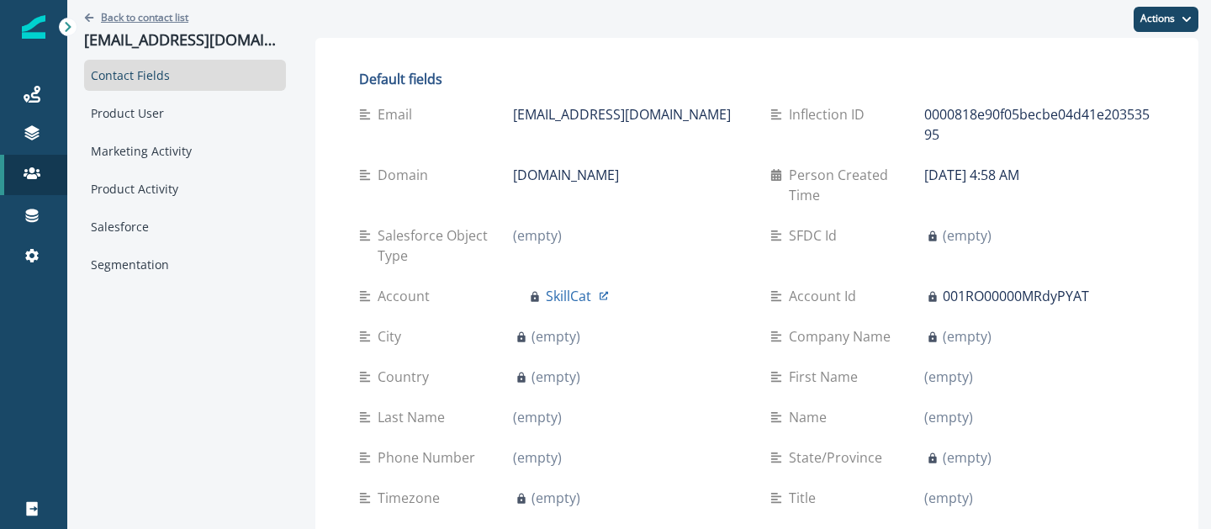
click at [148, 11] on p "Back to contact list" at bounding box center [144, 17] width 87 height 14
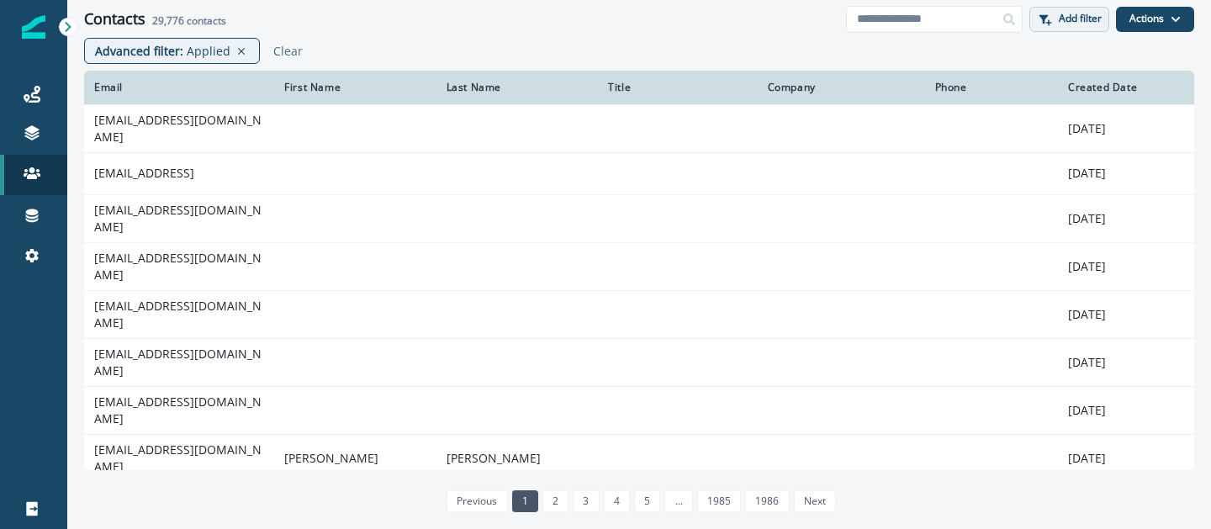
click at [1053, 22] on button "Add filter" at bounding box center [1069, 19] width 80 height 25
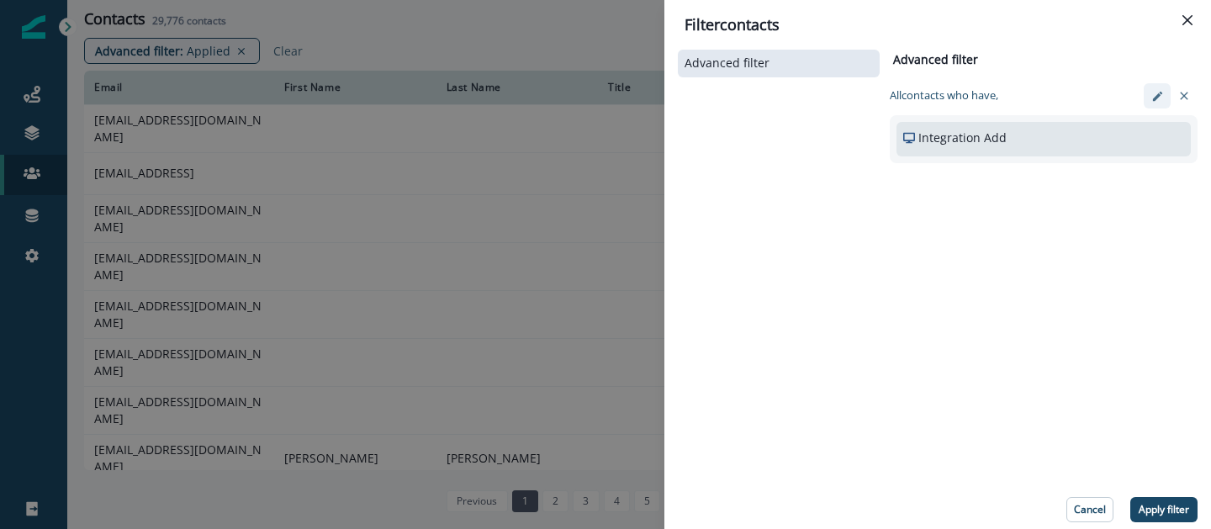
click at [1147, 91] on button "edit-filter" at bounding box center [1156, 95] width 27 height 25
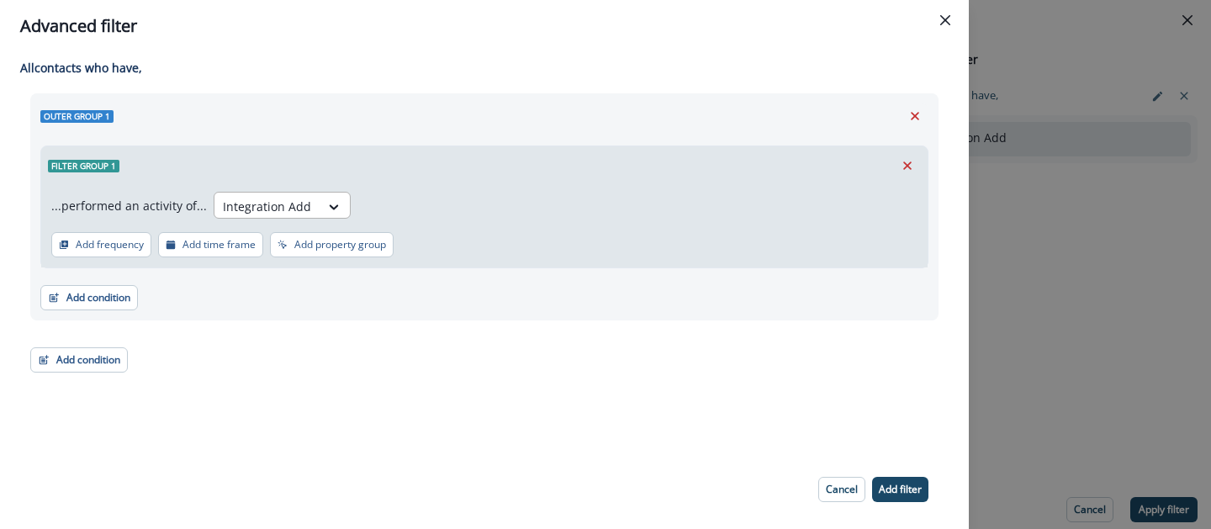
click at [275, 218] on div "Integration Add" at bounding box center [266, 207] width 105 height 28
type input "*"
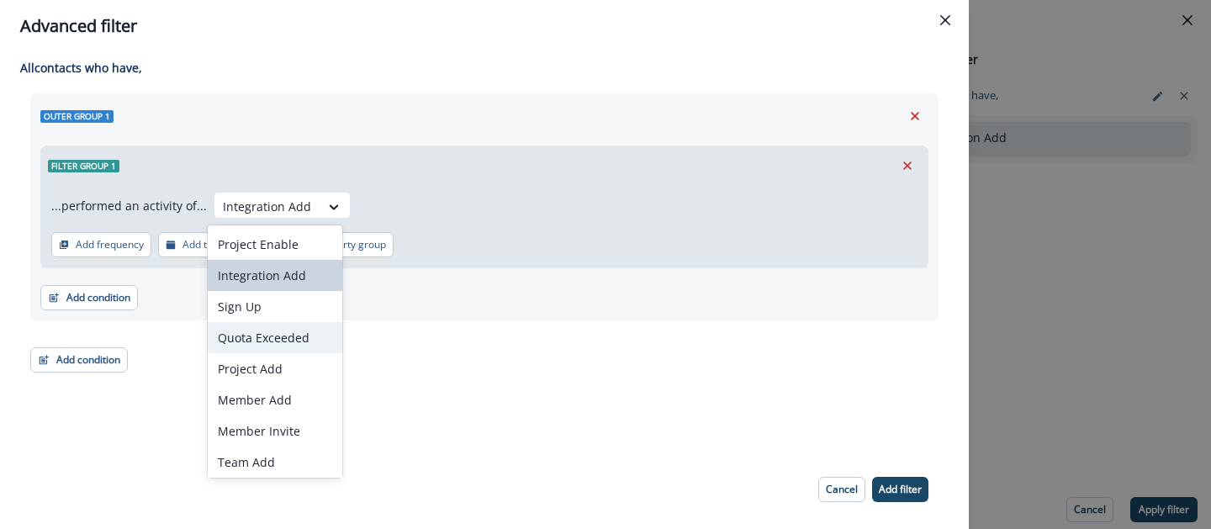
click at [562, 85] on div "All contact s who have, Outer group 1 Filter group 1 ...performed an activity o…" at bounding box center [484, 251] width 969 height 398
